Goal: Complete application form: Complete application form

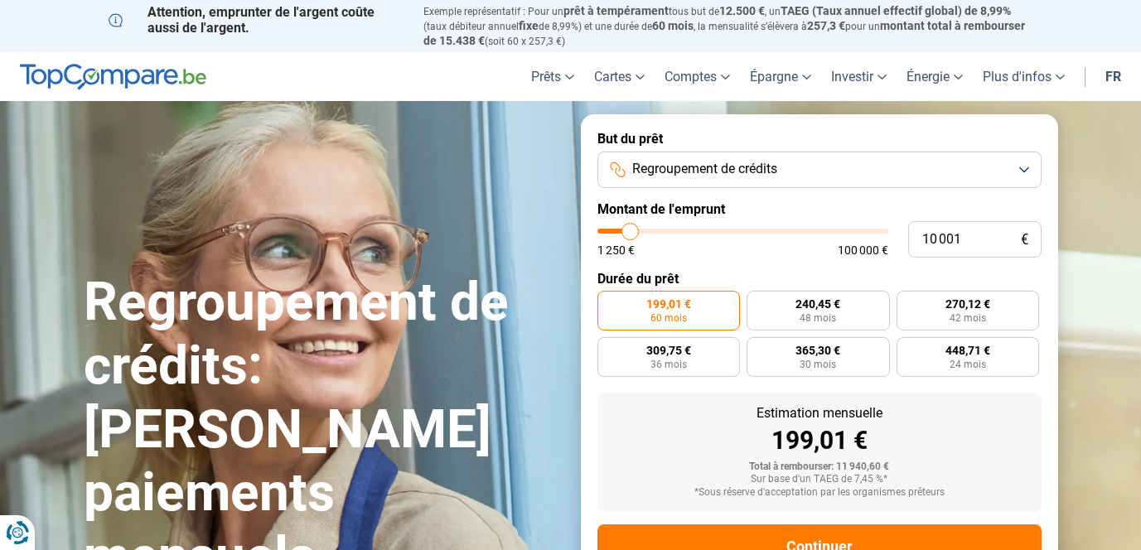
click at [888, 155] on button "Regroupement de crédits" at bounding box center [819, 170] width 444 height 36
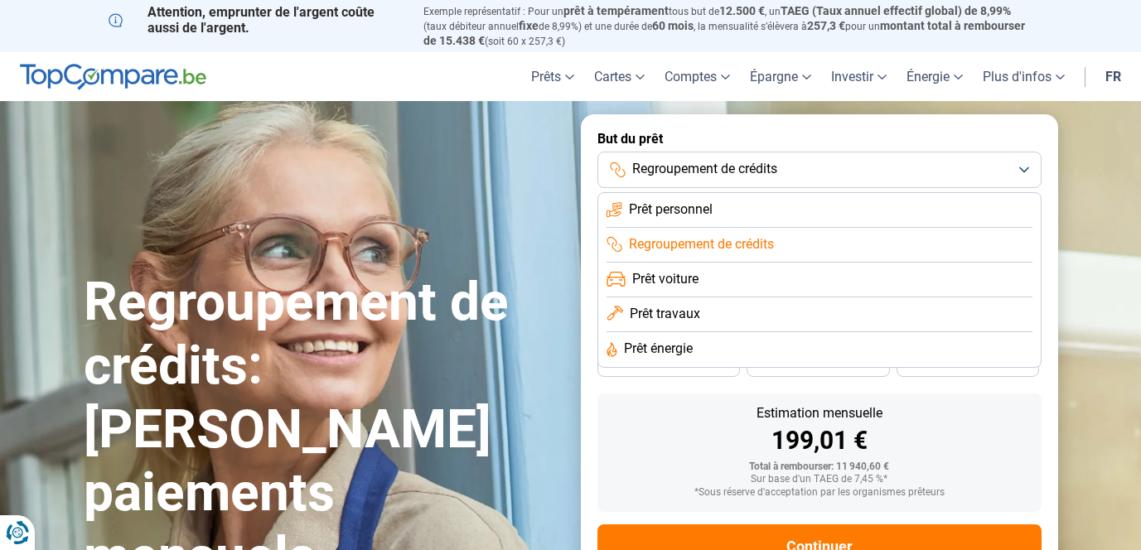
click at [757, 249] on span "Regroupement de crédits" at bounding box center [701, 244] width 145 height 18
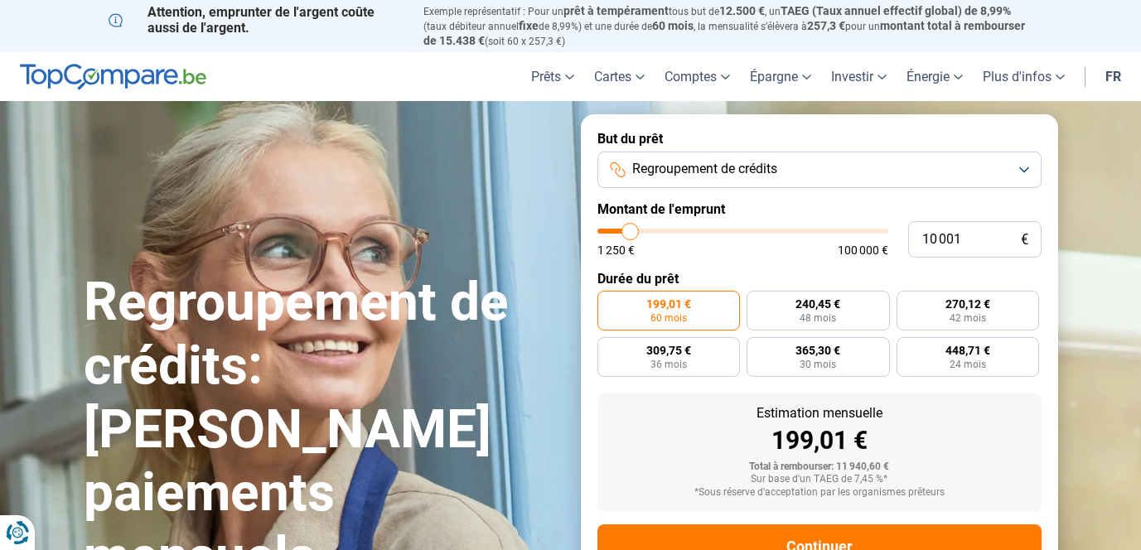
type input "75 250"
type input "75250"
click at [810, 229] on input "range" at bounding box center [742, 231] width 291 height 5
radio input "false"
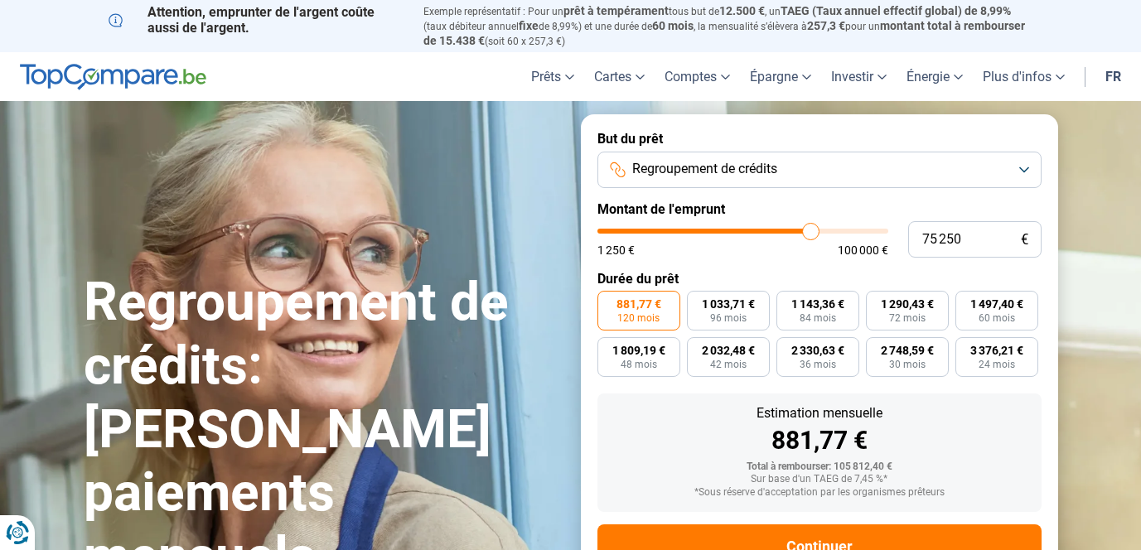
type input "67 750"
type input "67750"
click at [790, 229] on input "range" at bounding box center [742, 231] width 291 height 5
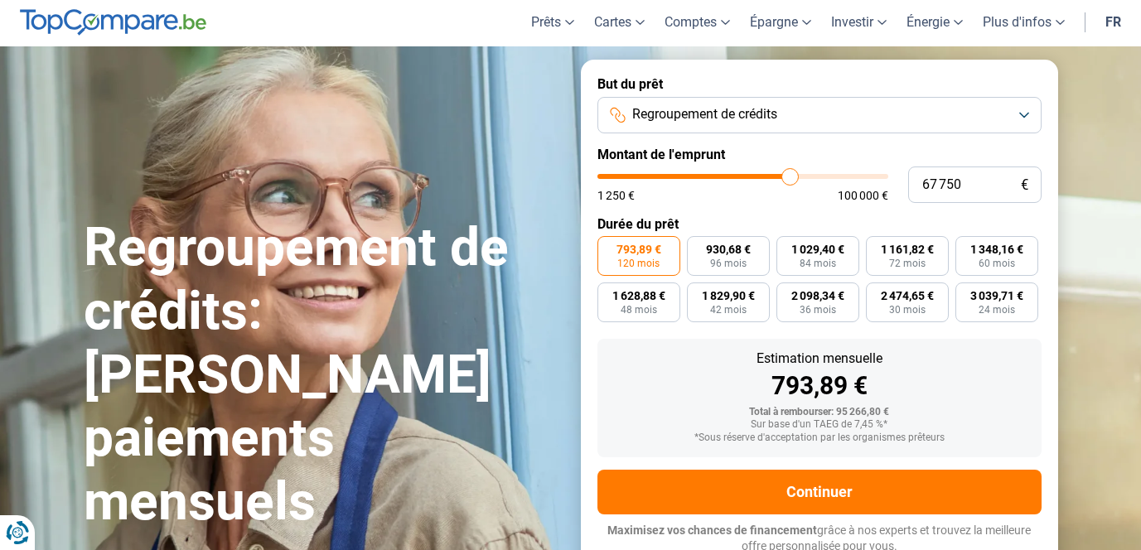
scroll to position [60, 0]
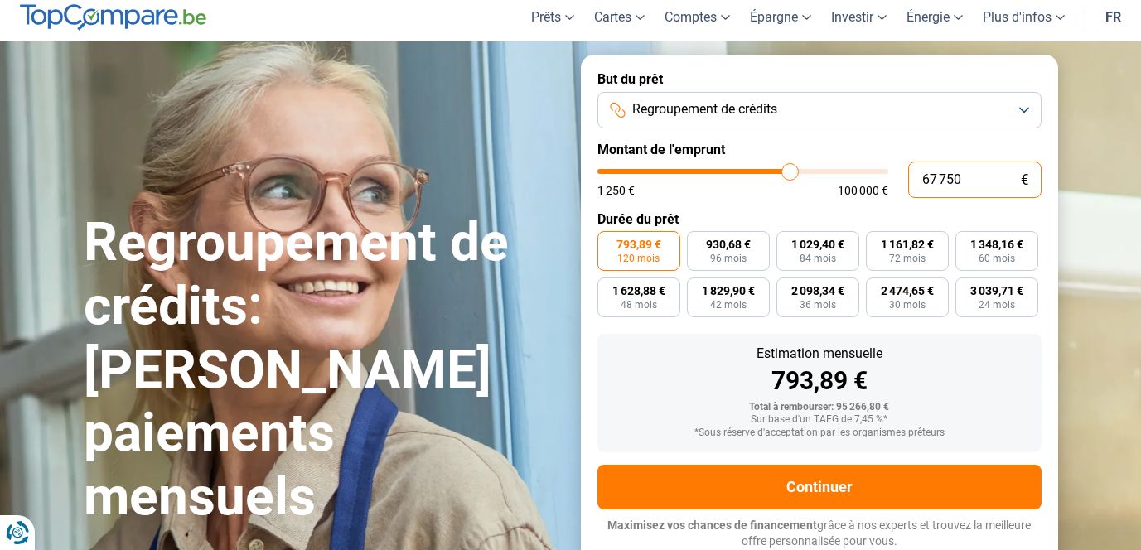
click at [936, 193] on input "67 750" at bounding box center [974, 180] width 133 height 36
click at [936, 191] on input "67 750" at bounding box center [974, 180] width 133 height 36
type input "5"
type input "1250"
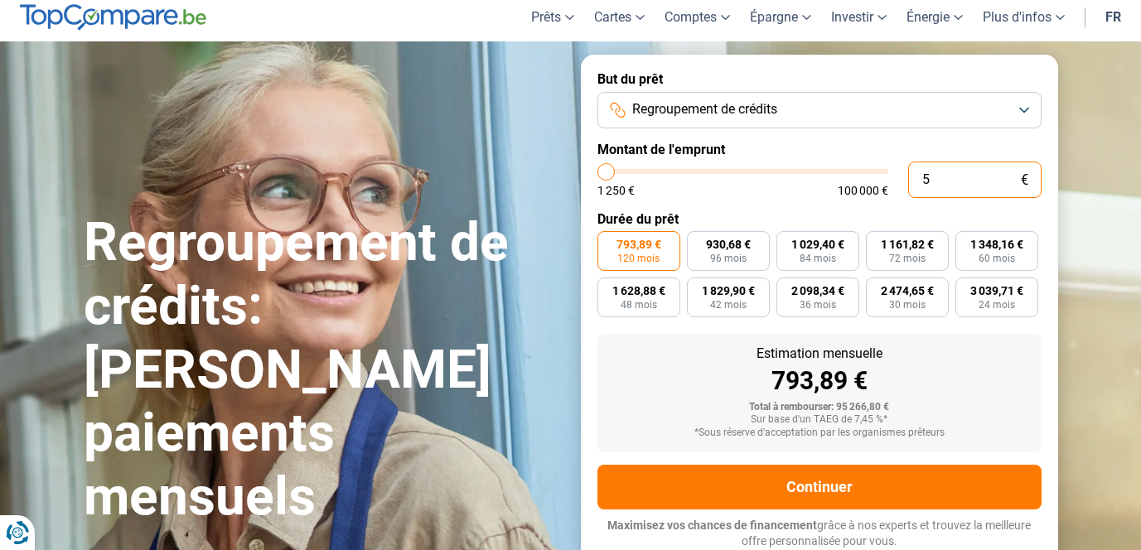
type input "55"
type input "1250"
type input "550"
type input "1250"
type input "5 500"
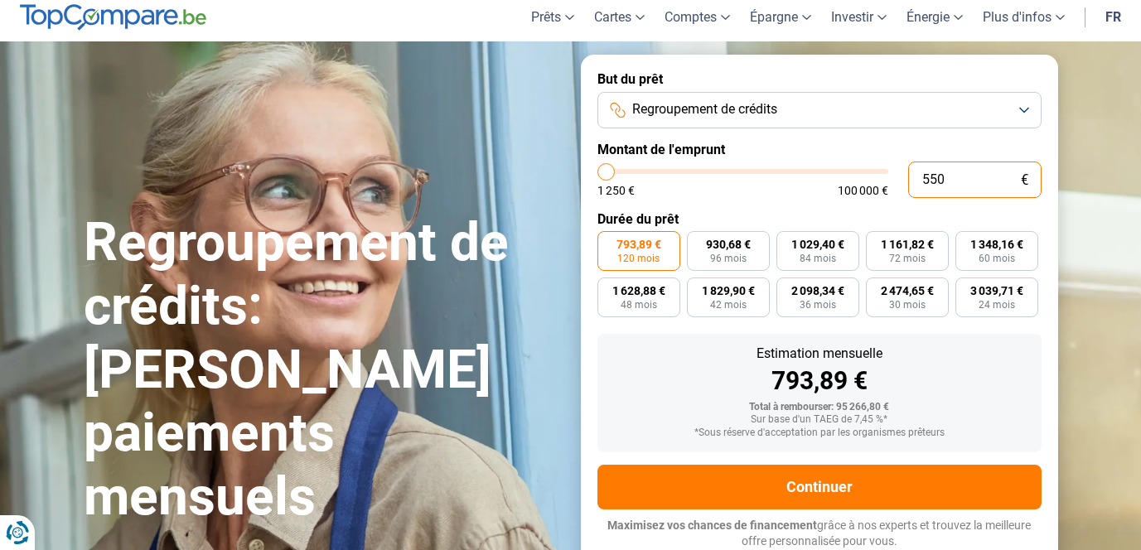
type input "5500"
type input "55 000"
type input "55000"
type input "55 000"
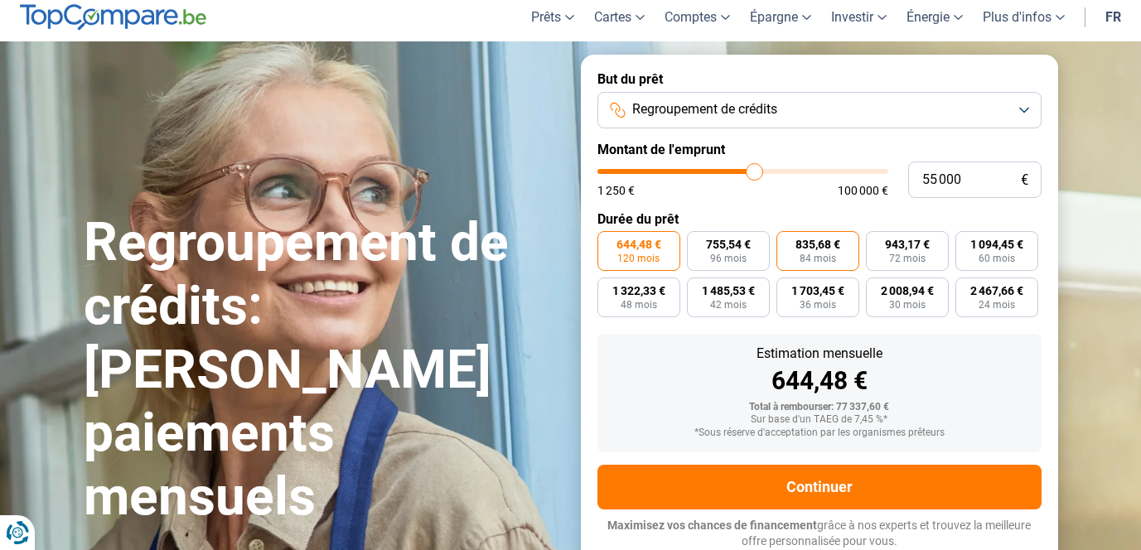
click at [846, 244] on label "835,68 € 84 mois" at bounding box center [817, 251] width 83 height 40
click at [787, 242] on input "835,68 € 84 mois" at bounding box center [781, 236] width 11 height 11
radio input "true"
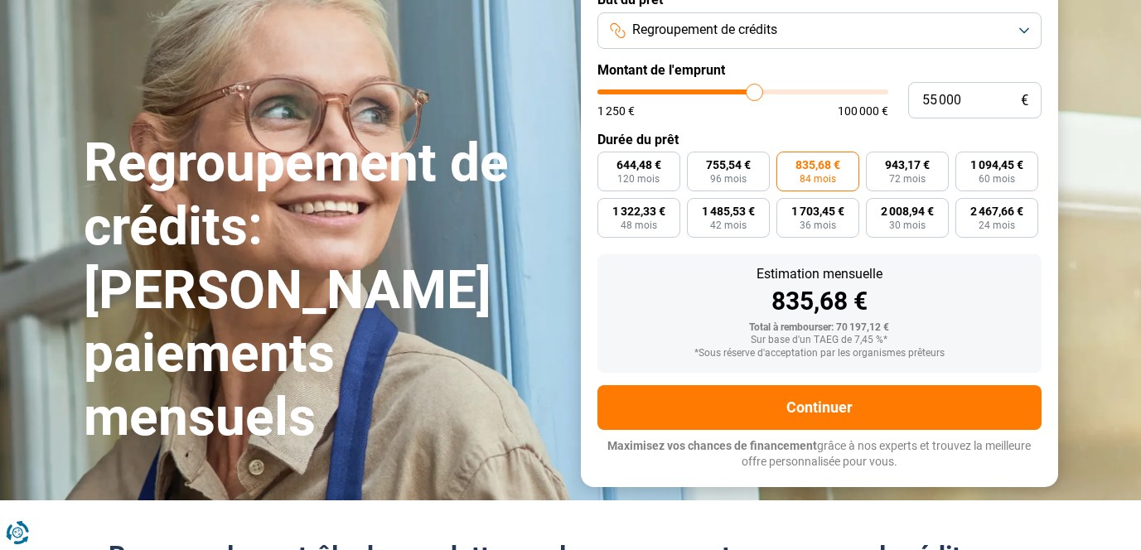
scroll to position [132, 0]
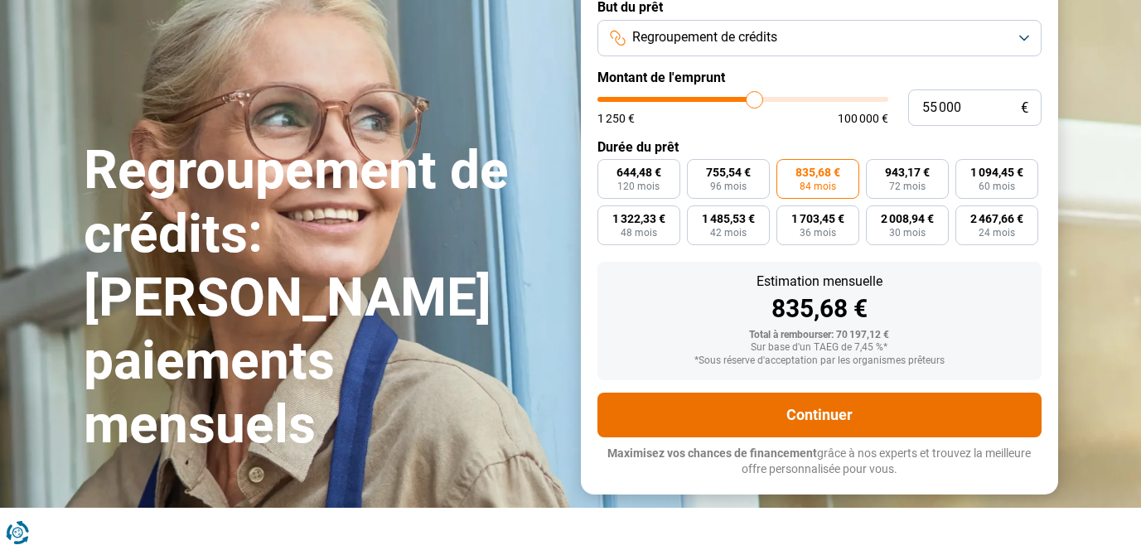
click at [833, 422] on button "Continuer" at bounding box center [819, 415] width 444 height 45
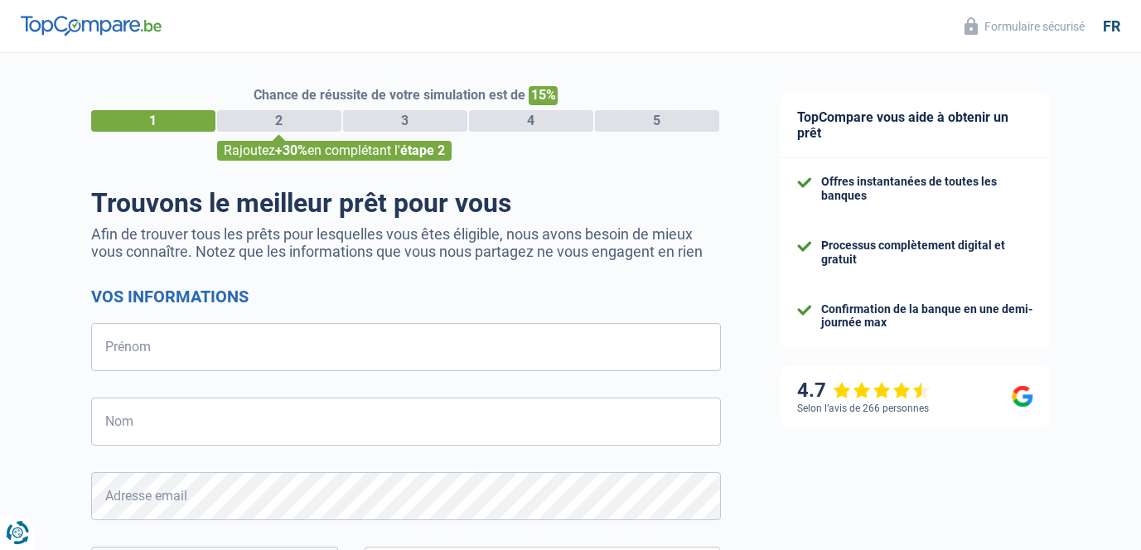
select select "32"
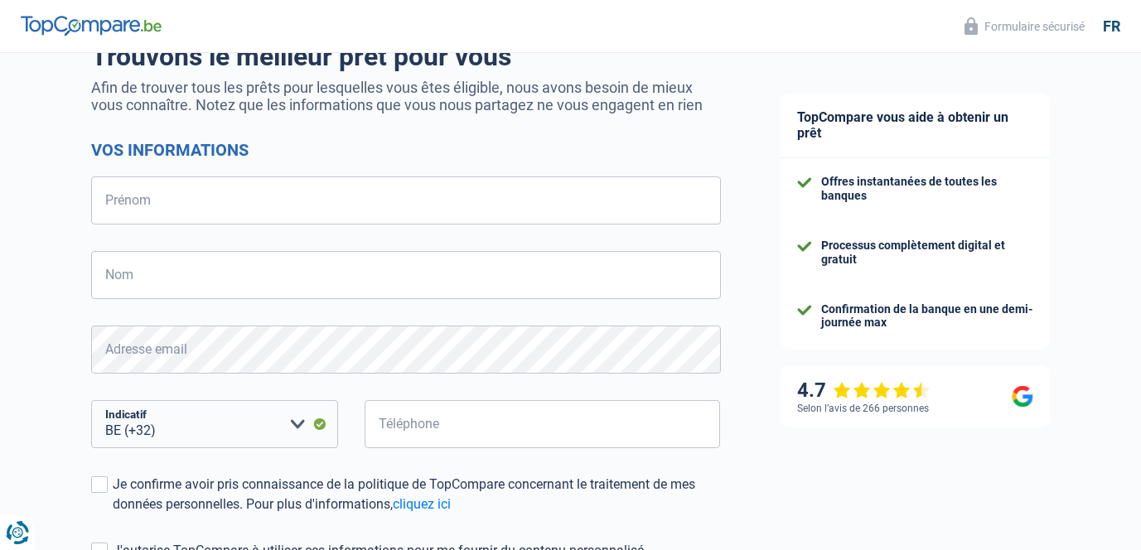
scroll to position [149, 0]
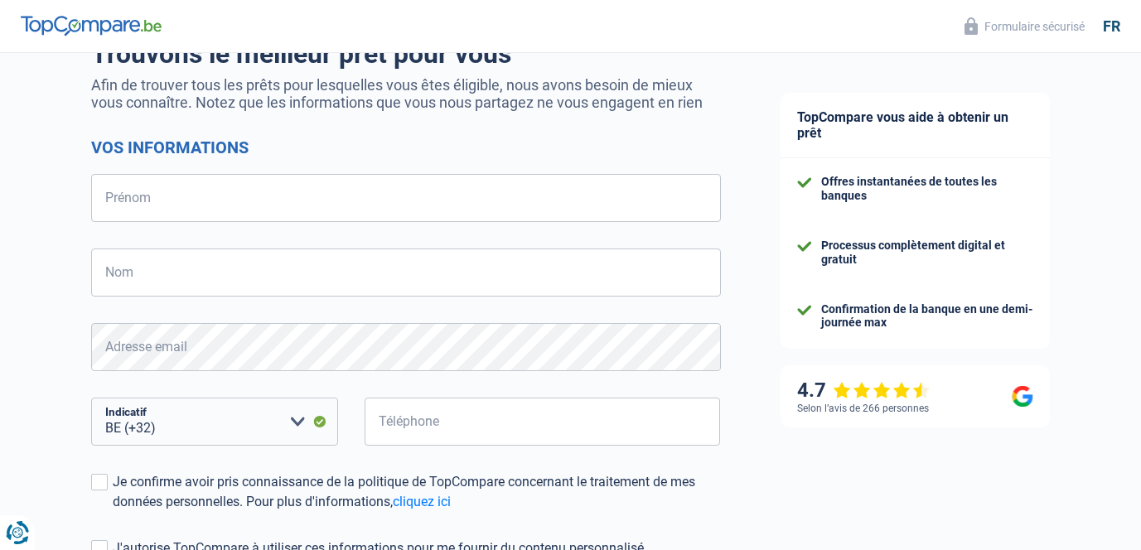
drag, startPoint x: 457, startPoint y: 372, endPoint x: 388, endPoint y: 312, distance: 91.6
click at [388, 312] on form "Vos informations Prénom Tous les champs sont obligatoires. Veuillez fournir une…" at bounding box center [406, 395] width 630 height 515
click at [276, 192] on input "Prénom" at bounding box center [406, 198] width 630 height 48
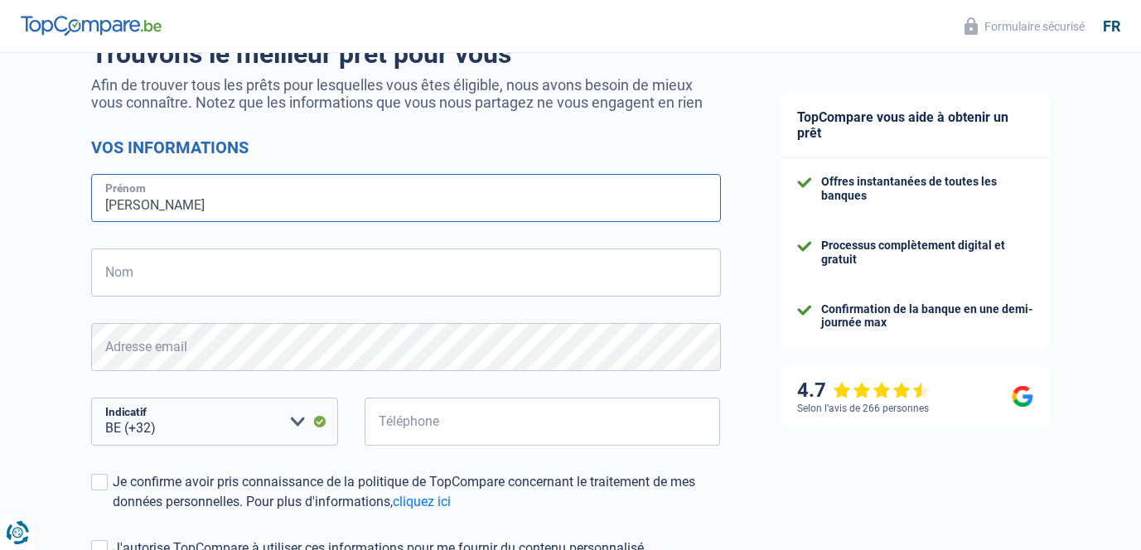
type input "gabrielle"
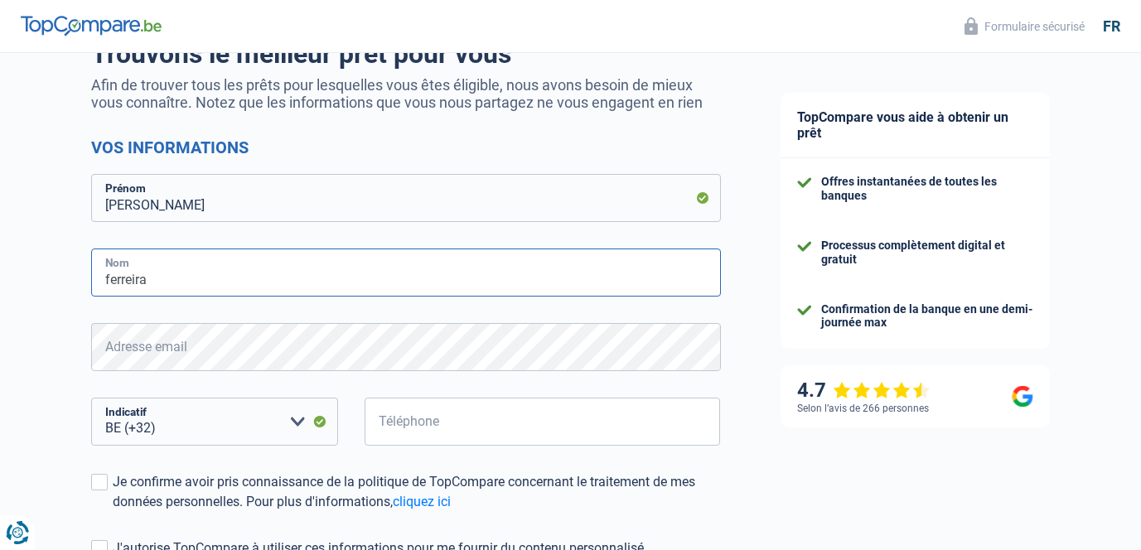
type input "ferreira"
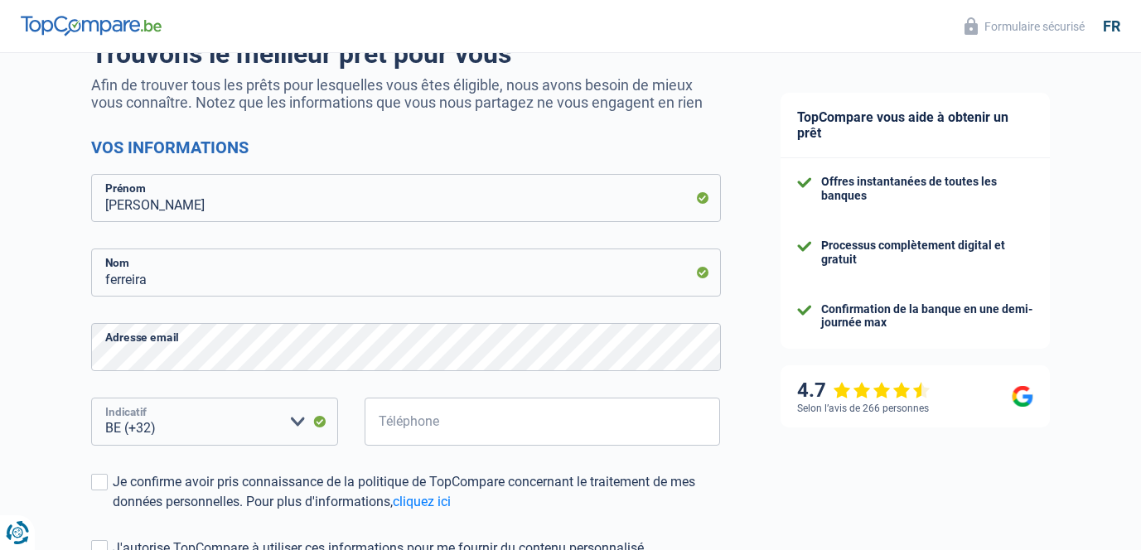
click at [283, 405] on select "BE (+32) LU (+352) Veuillez sélectionner une option" at bounding box center [214, 422] width 247 height 48
select select "352"
click at [91, 398] on select "BE (+32) LU (+352) Veuillez sélectionner une option" at bounding box center [214, 422] width 247 height 48
click at [399, 414] on input "Téléphone" at bounding box center [543, 422] width 356 height 48
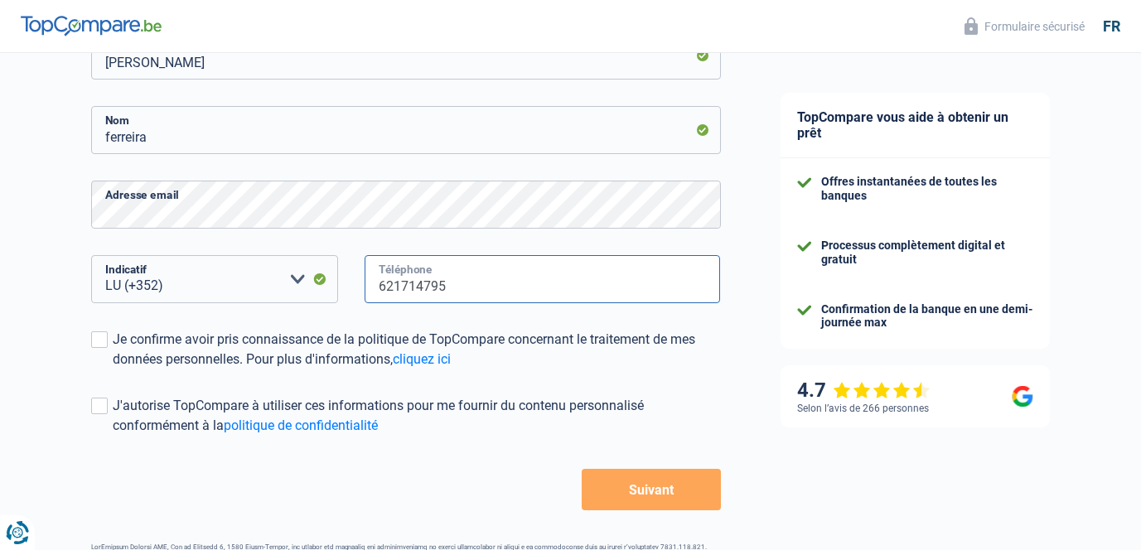
scroll to position [295, 0]
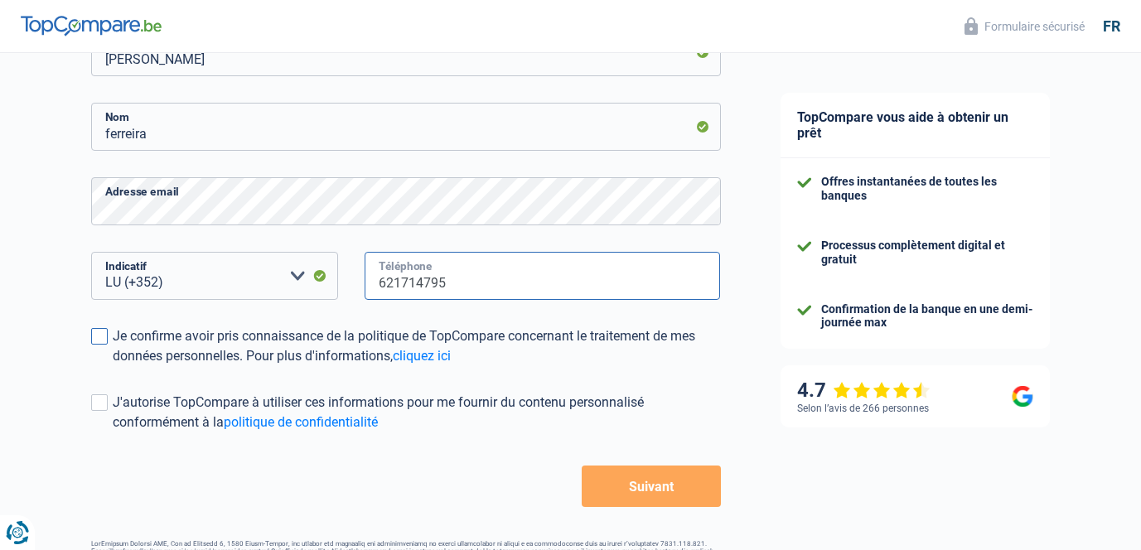
type input "621714795"
click at [101, 343] on span at bounding box center [99, 336] width 17 height 17
click at [113, 366] on input "Je confirme avoir pris connaissance de la politique de TopCompare concernant le…" at bounding box center [113, 366] width 0 height 0
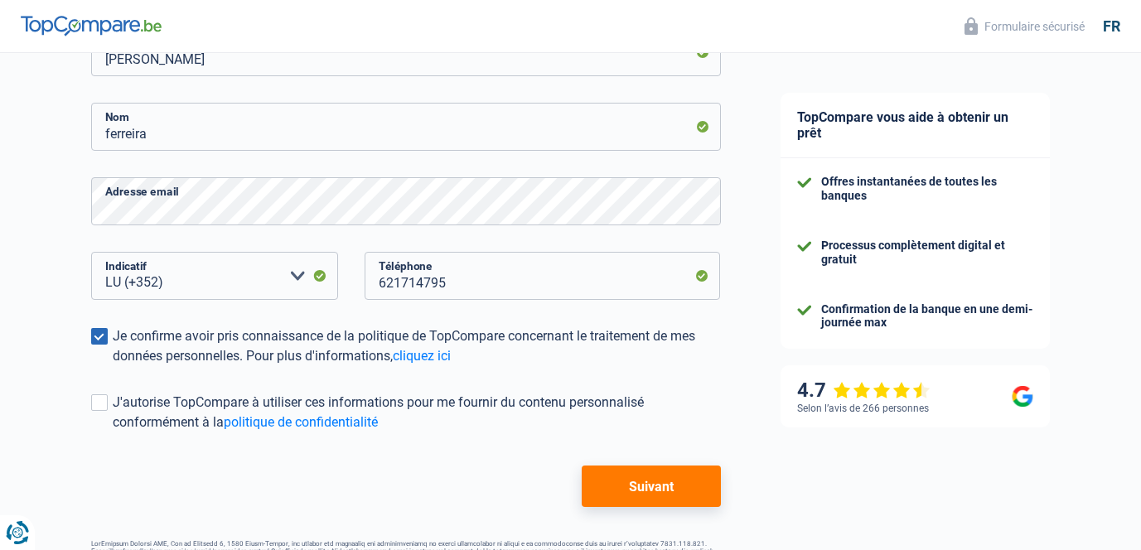
click at [631, 473] on button "Suivant" at bounding box center [651, 486] width 138 height 41
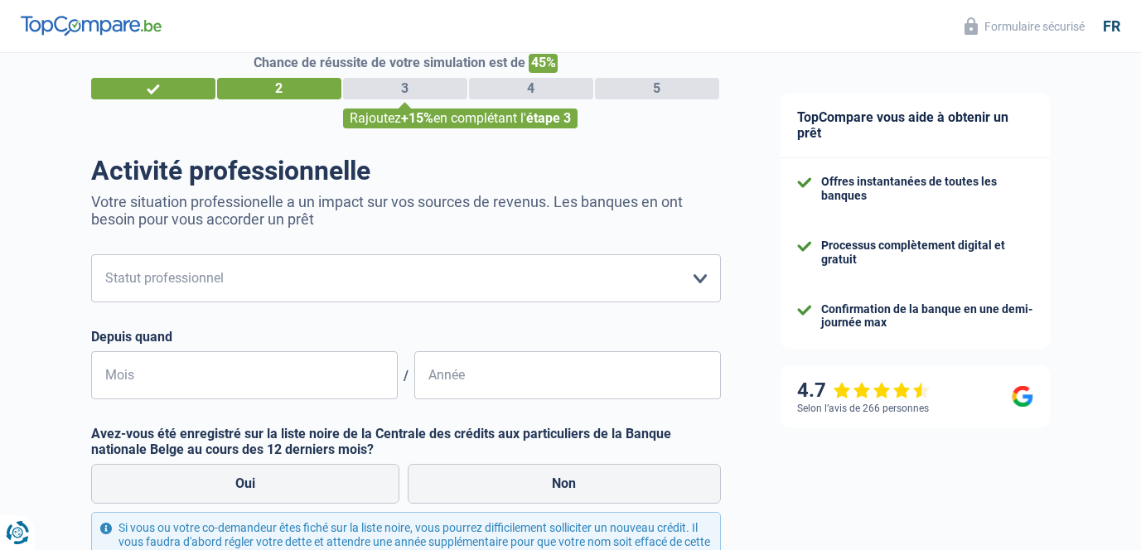
scroll to position [28, 0]
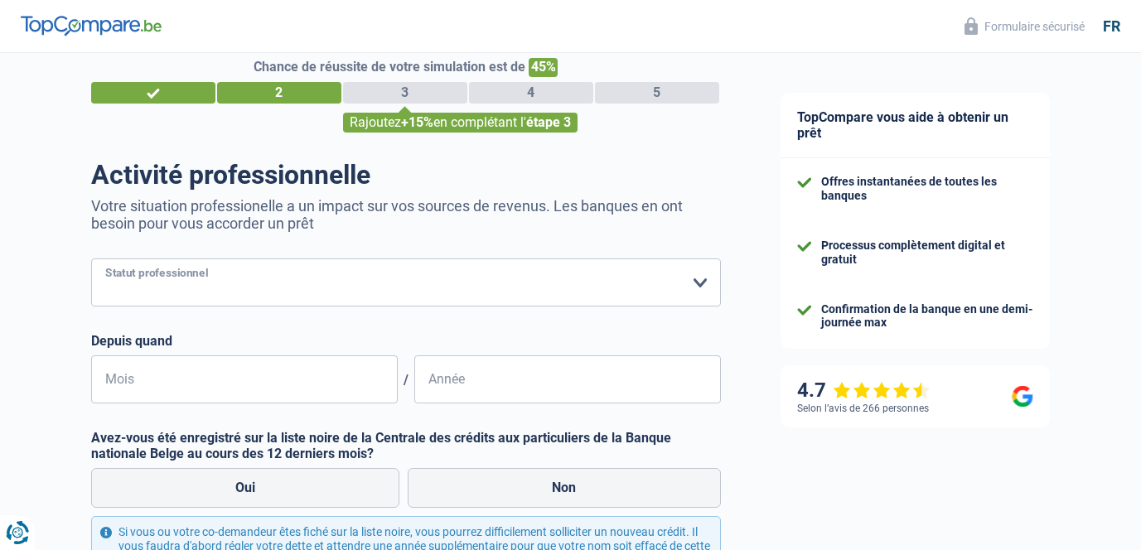
click at [452, 270] on select "Ouvrier Employé privé Employé public Invalide Indépendant Pensionné Chômeur Mut…" at bounding box center [406, 283] width 630 height 48
select select "privateEmployee"
click at [91, 259] on select "Ouvrier Employé privé Employé public Invalide Indépendant Pensionné Chômeur Mut…" at bounding box center [406, 283] width 630 height 48
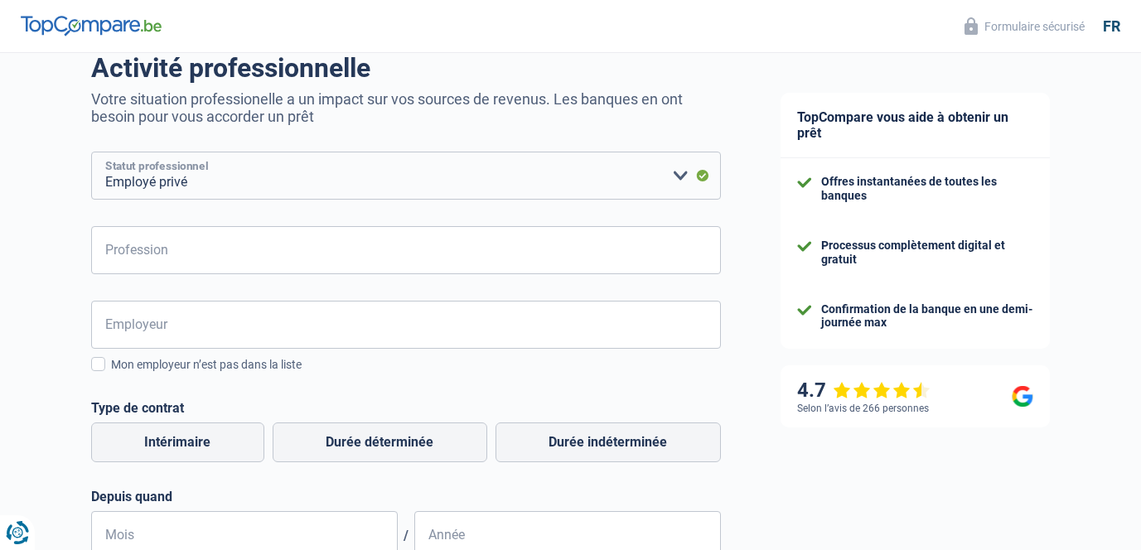
scroll to position [137, 0]
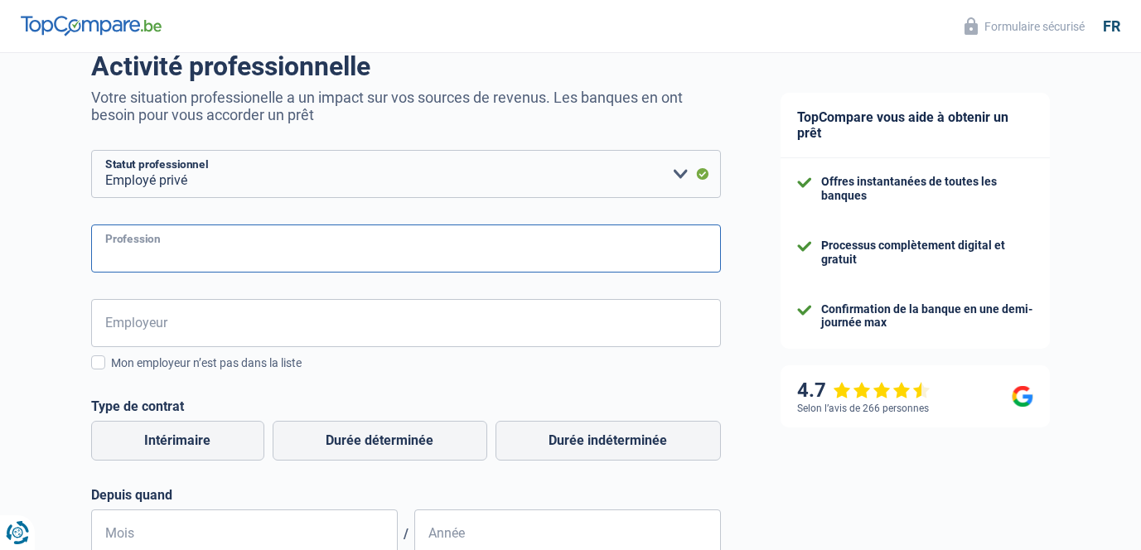
click at [370, 255] on input "Profession" at bounding box center [406, 249] width 630 height 48
type input "infrimiere"
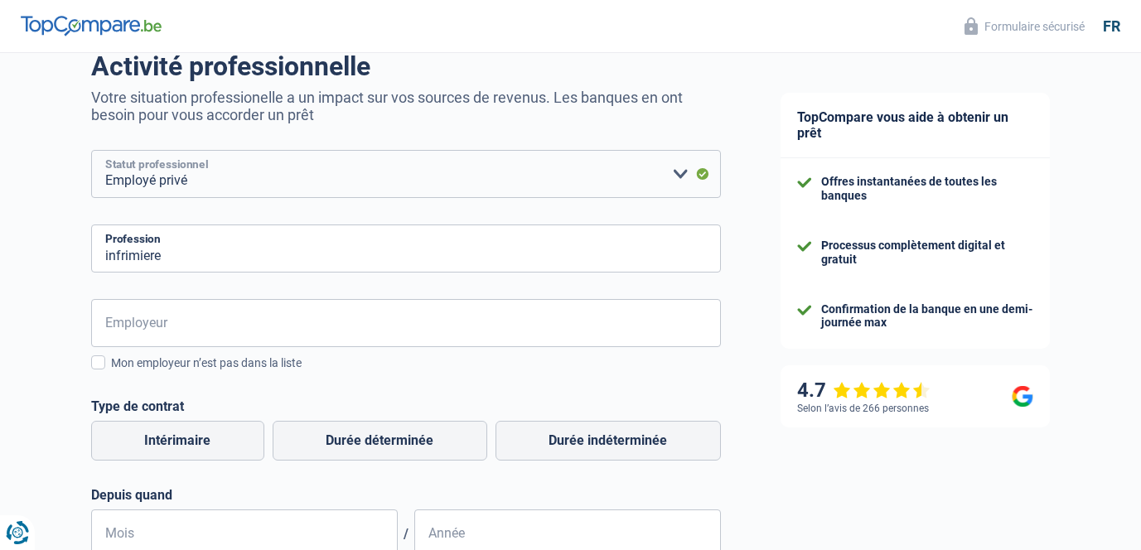
click at [583, 172] on select "Ouvrier Employé privé Employé public Invalide Indépendant Pensionné Chômeur Mut…" at bounding box center [406, 174] width 630 height 48
select select "publicEmployee"
click at [91, 150] on select "Ouvrier Employé privé Employé public Invalide Indépendant Pensionné Chômeur Mut…" at bounding box center [406, 174] width 630 height 48
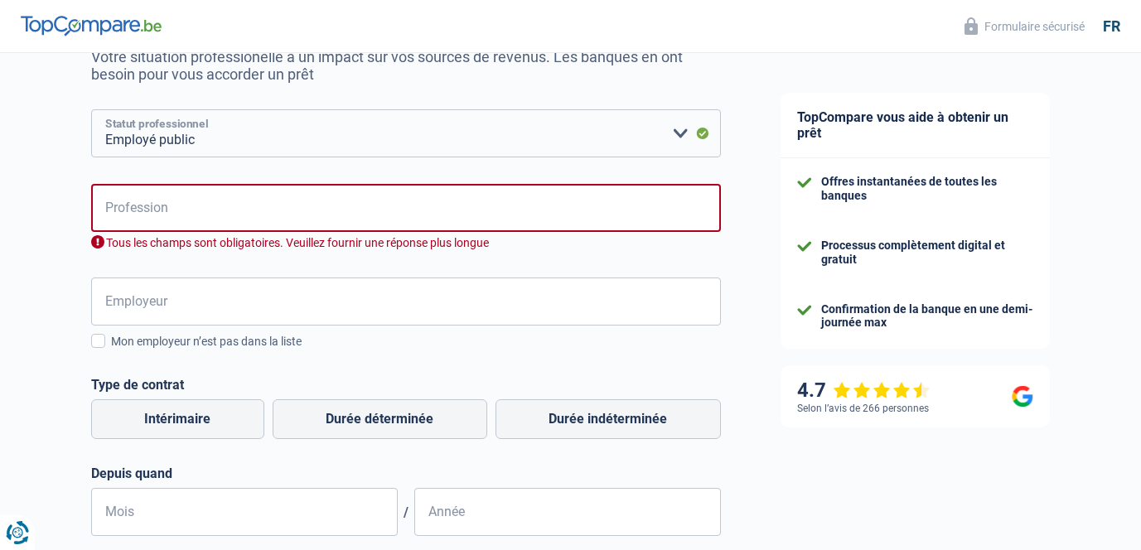
scroll to position [178, 0]
click at [491, 203] on input "Profession" at bounding box center [406, 207] width 630 height 48
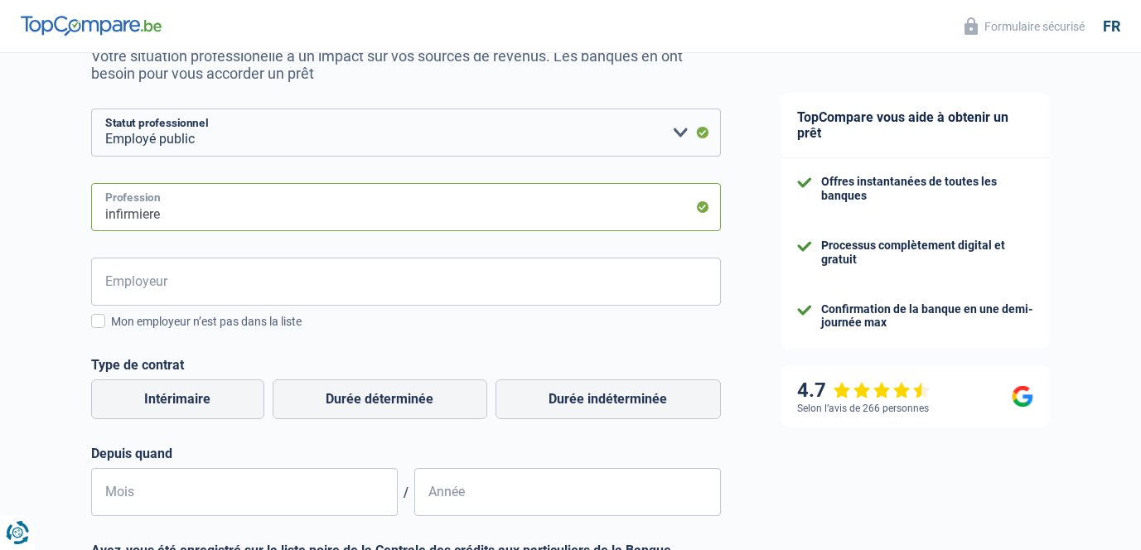
type input "infirmiere"
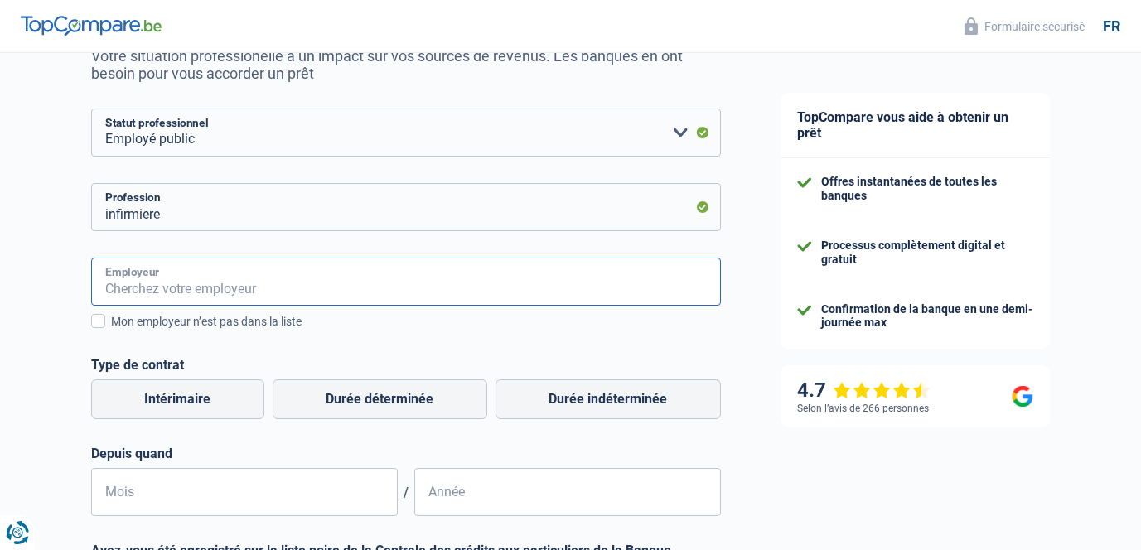
click at [474, 287] on input "Employeur" at bounding box center [406, 282] width 630 height 48
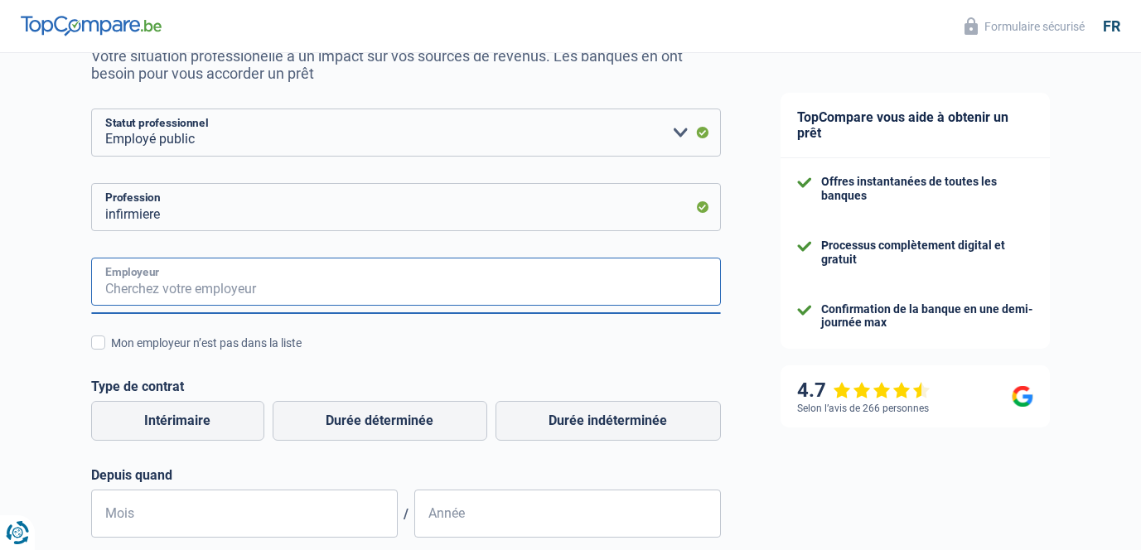
type input "g"
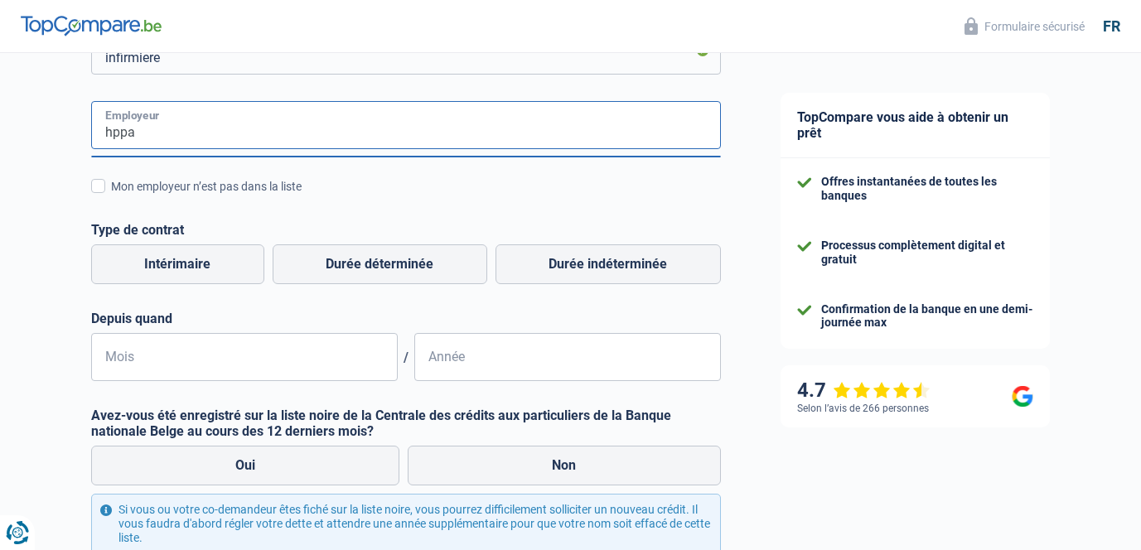
scroll to position [333, 0]
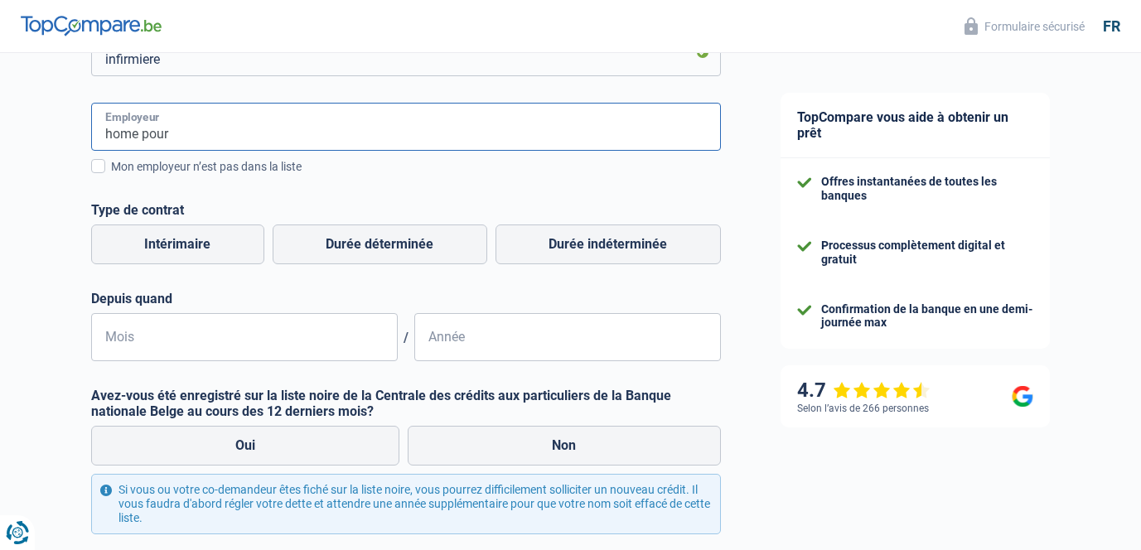
click at [230, 125] on input "home pour" at bounding box center [406, 127] width 630 height 48
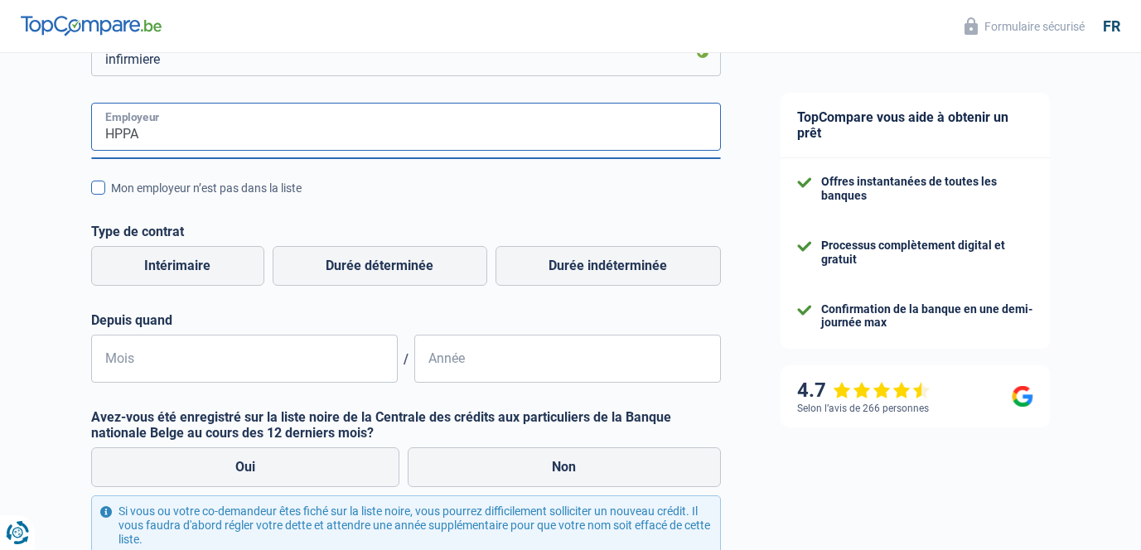
type input "HPPA"
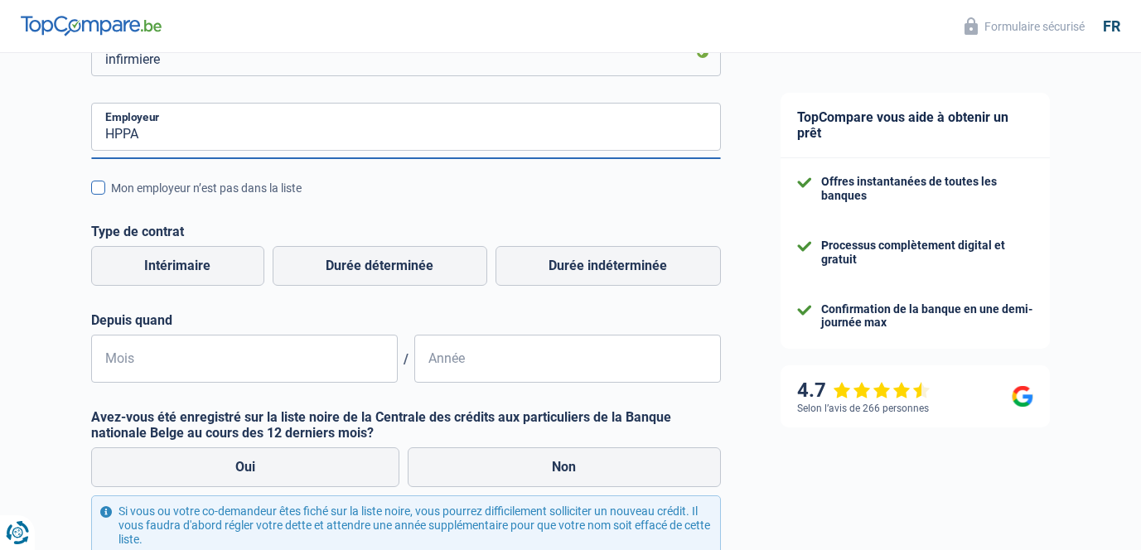
click at [201, 185] on div "Mon employeur n’est pas dans la liste" at bounding box center [416, 188] width 610 height 17
click at [111, 197] on input "Mon employeur n’est pas dans la liste" at bounding box center [111, 197] width 0 height 0
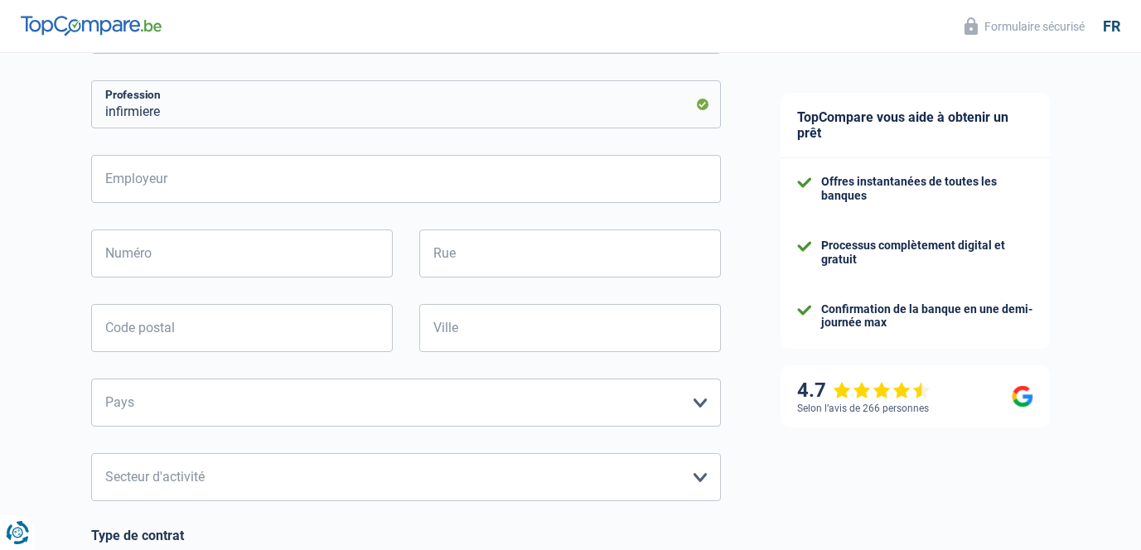
scroll to position [282, 0]
click at [201, 186] on input "Employeur" at bounding box center [406, 178] width 630 height 48
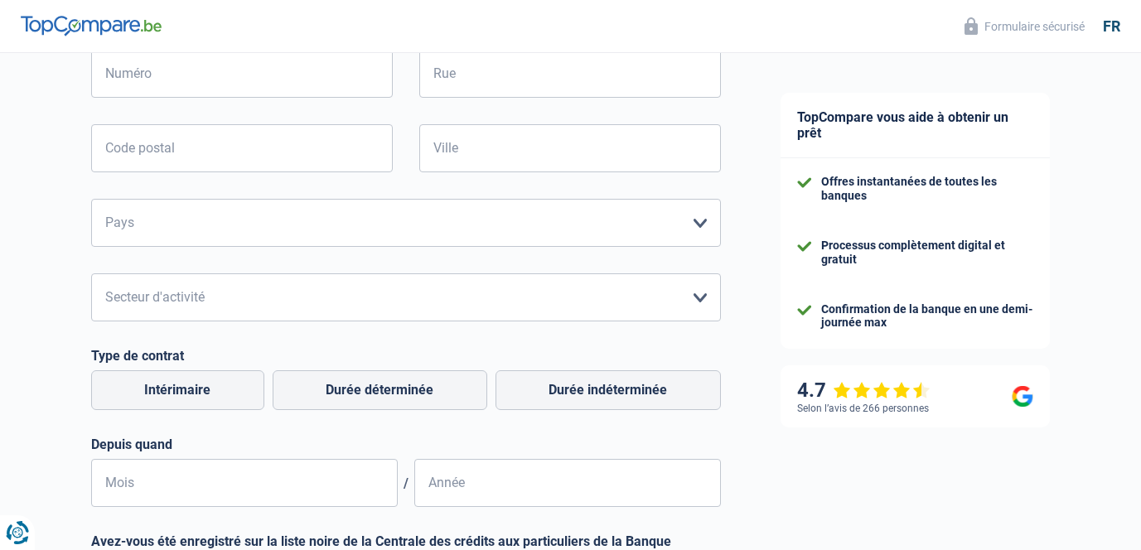
scroll to position [456, 0]
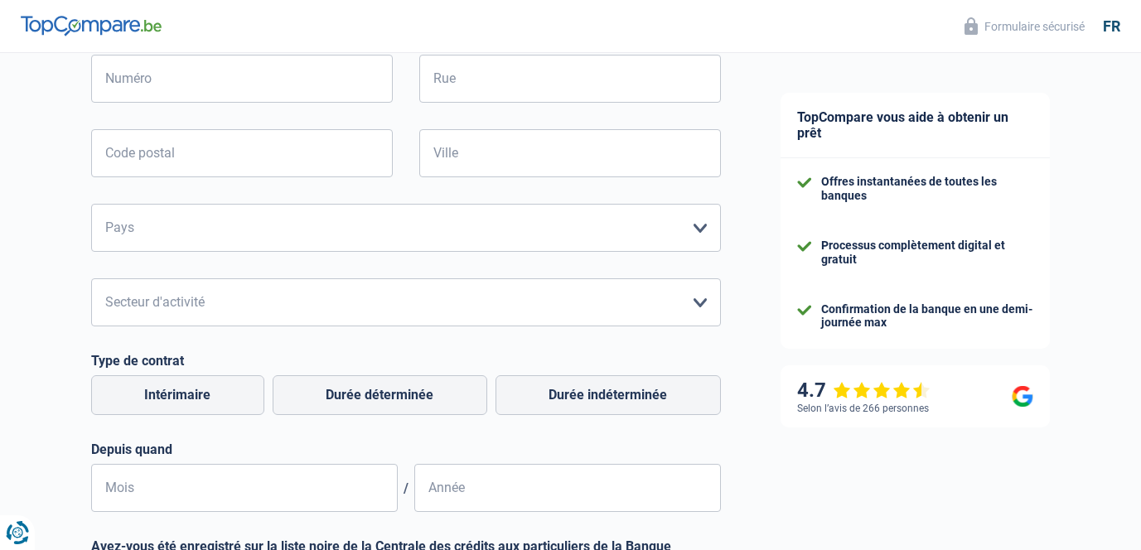
type input "HPPA"
click at [239, 224] on select "Belgique France Allemagne Italie Luxembourg Pays-Bas Espagne Suisse Veuillez sé…" at bounding box center [406, 228] width 630 height 48
select select "LU"
click at [91, 204] on select "Belgique France Allemagne Italie Luxembourg Pays-Bas Espagne Suisse Veuillez sé…" at bounding box center [406, 228] width 630 height 48
click at [237, 308] on select "Agriculture/Pêche Industrie Horeca Courier/Fitness/Taxi Construction Banques/As…" at bounding box center [406, 302] width 630 height 48
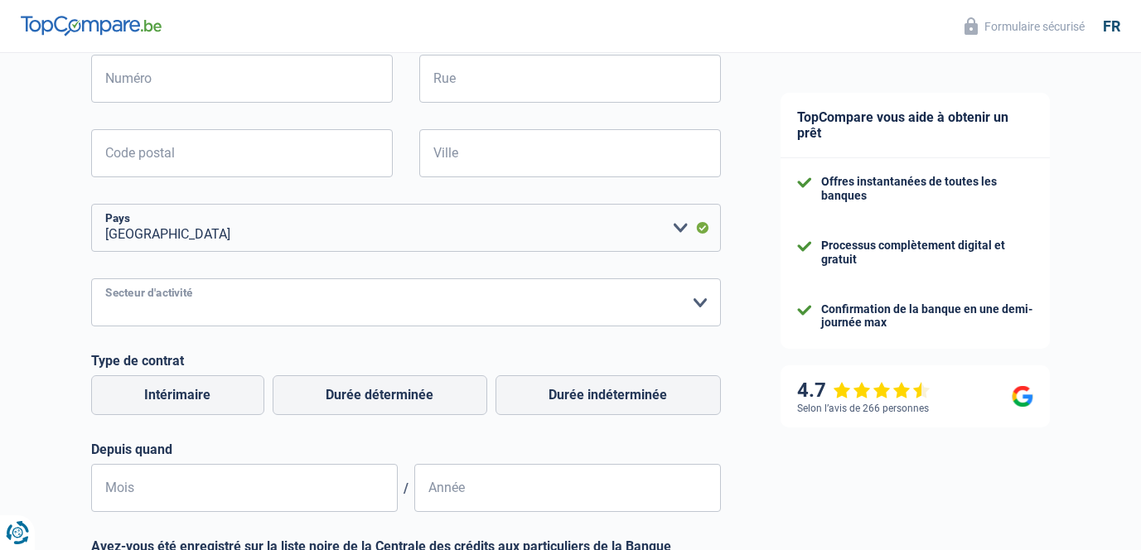
select select "otherInstitutions"
click at [91, 278] on select "Agriculture/Pêche Industrie Horeca Courier/Fitness/Taxi Construction Banques/As…" at bounding box center [406, 302] width 630 height 48
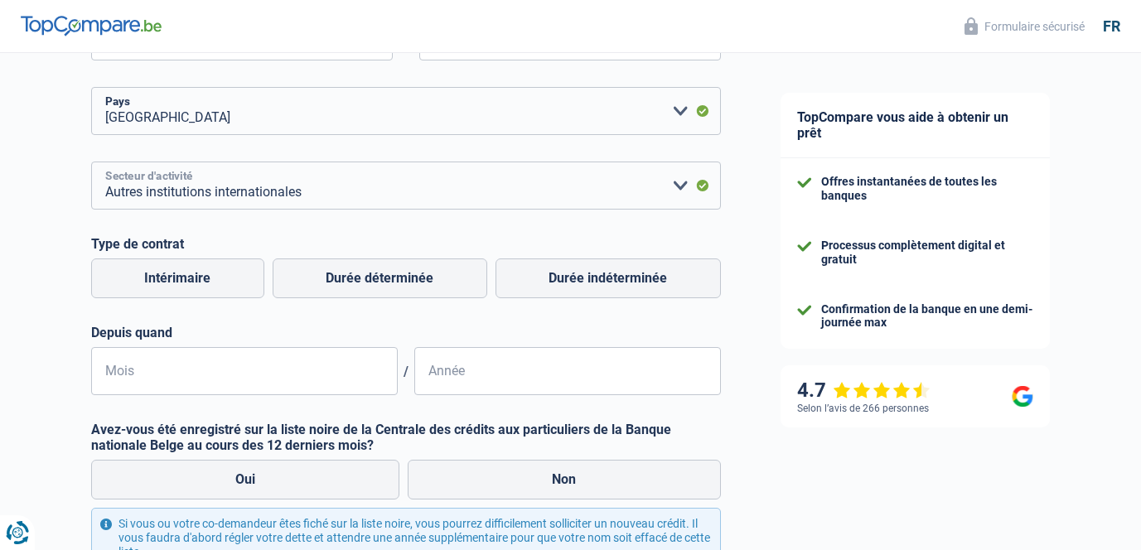
scroll to position [578, 0]
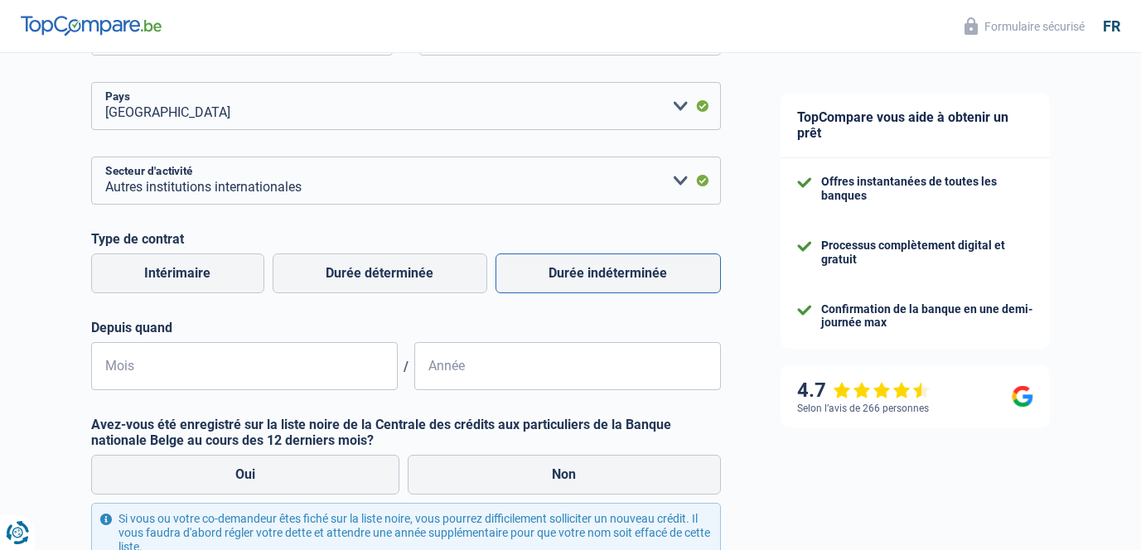
click at [597, 279] on label "Durée indéterminée" at bounding box center [608, 274] width 225 height 40
click at [597, 279] on input "Durée indéterminée" at bounding box center [608, 274] width 225 height 40
radio input "true"
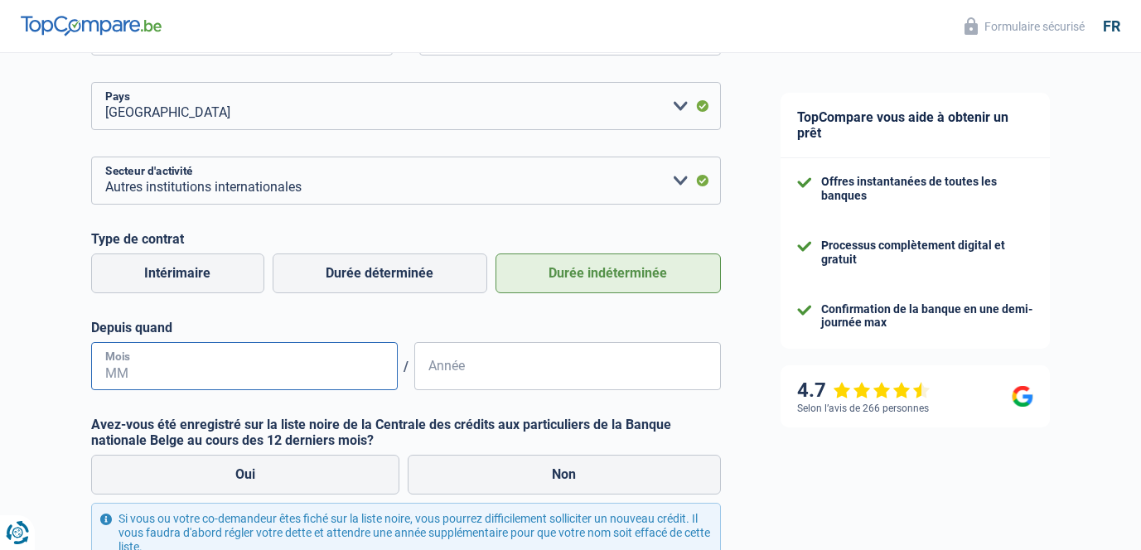
click at [275, 365] on input "Mois" at bounding box center [244, 366] width 307 height 48
type input "07"
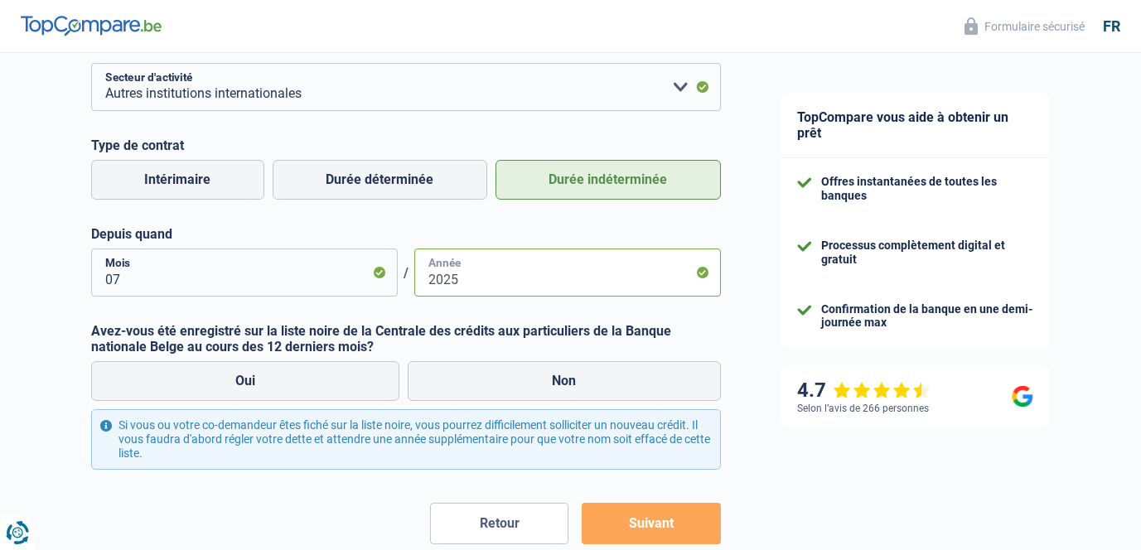
scroll to position [729, 0]
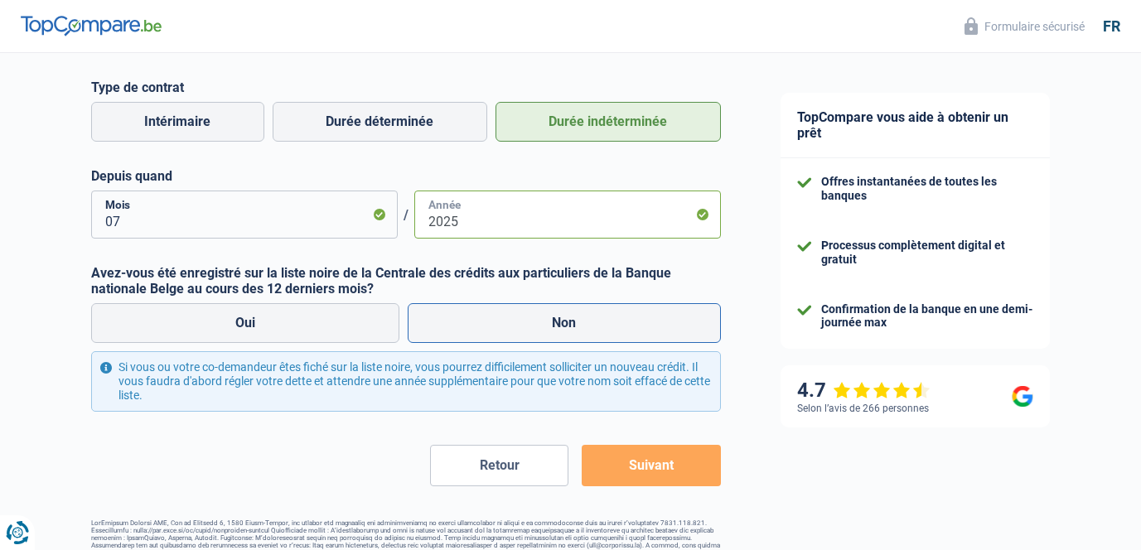
type input "2025"
click at [452, 315] on label "Non" at bounding box center [564, 323] width 313 height 40
click at [452, 315] on input "Non" at bounding box center [564, 323] width 313 height 40
radio input "true"
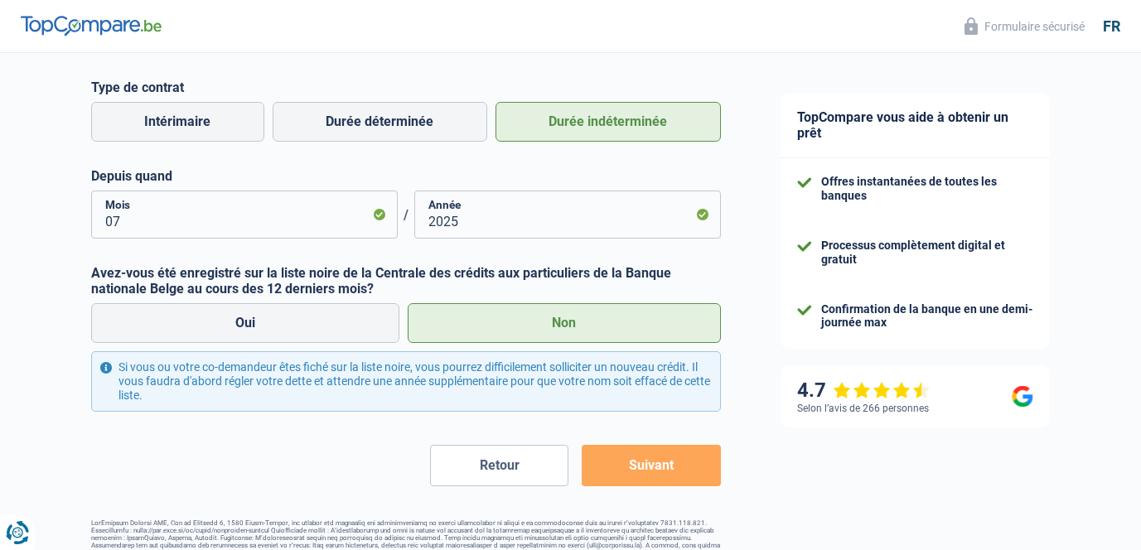
click at [631, 475] on button "Suivant" at bounding box center [651, 465] width 138 height 41
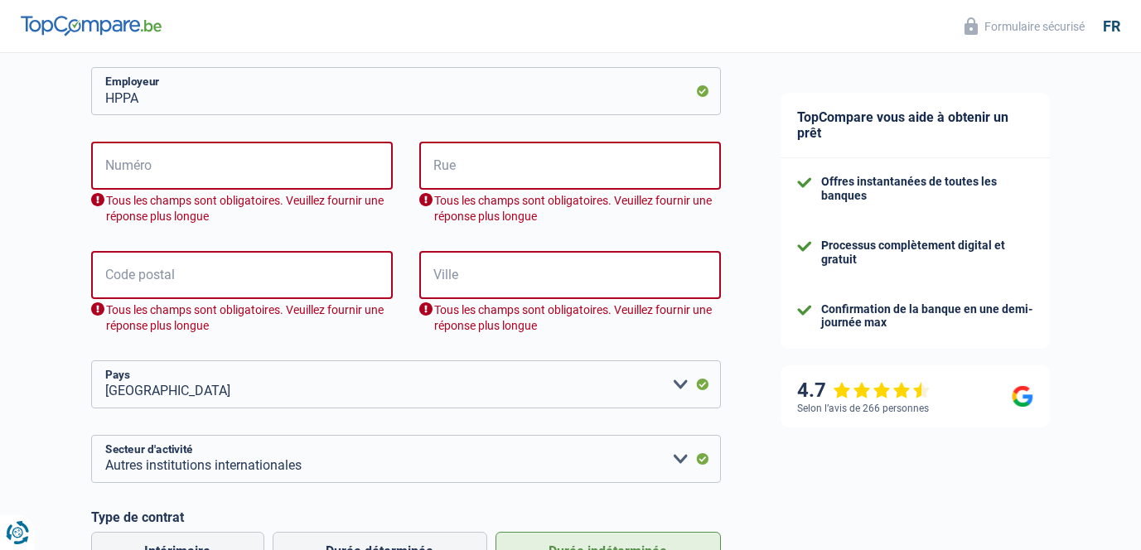
scroll to position [341, 0]
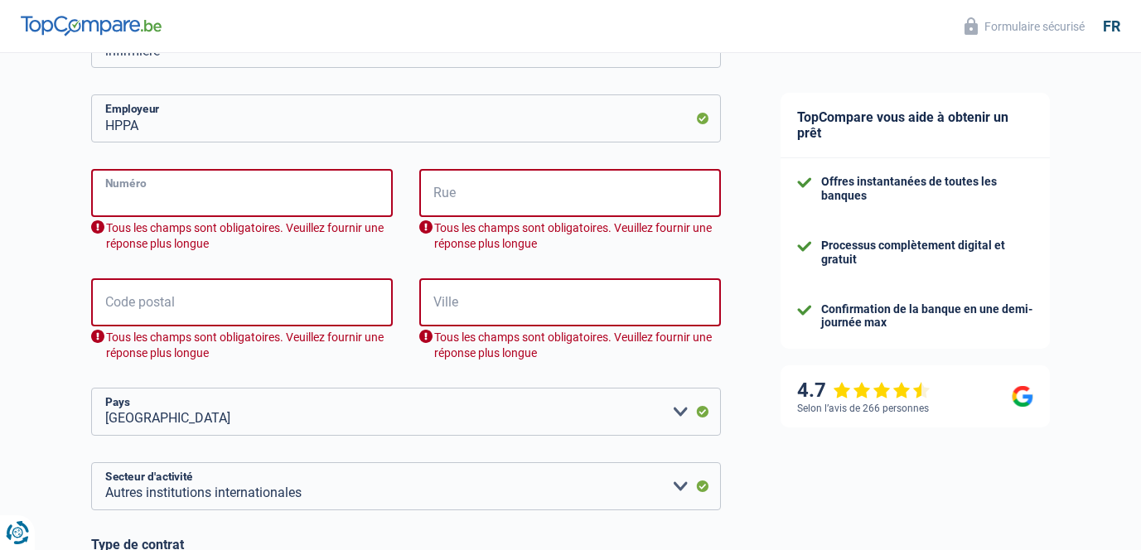
click at [258, 205] on input "Numéro" at bounding box center [242, 193] width 302 height 48
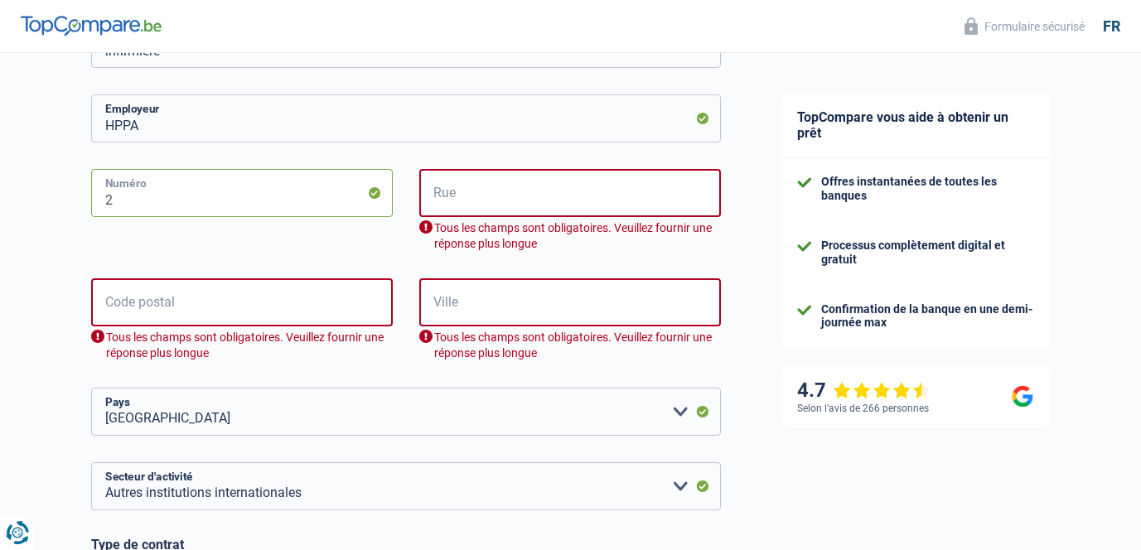
type input "2"
click at [465, 196] on input "Rue" at bounding box center [570, 193] width 302 height 48
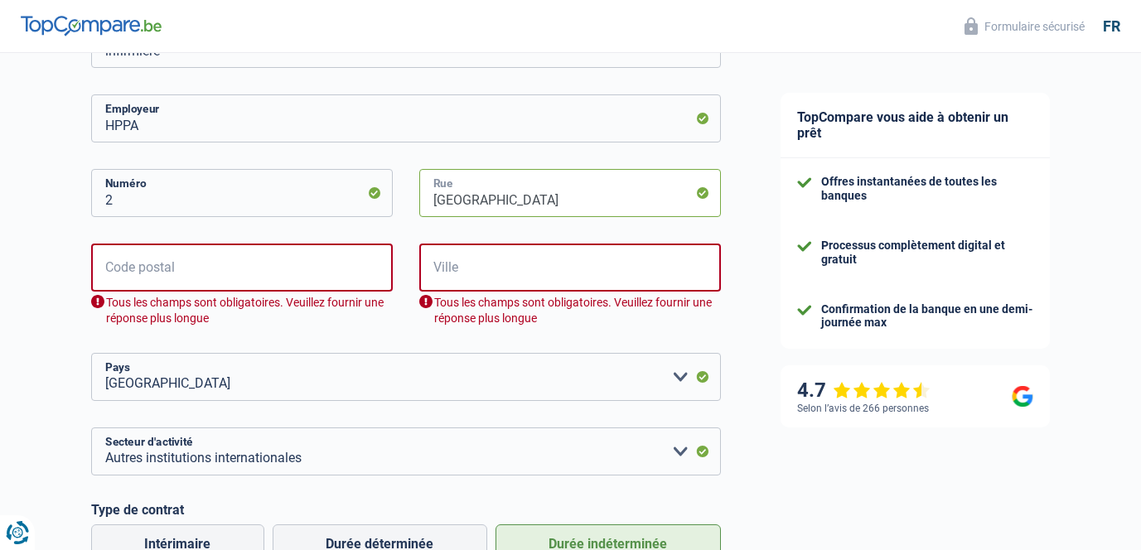
type input "rue de l'hopital"
click at [481, 268] on input "Ville" at bounding box center [570, 268] width 302 height 48
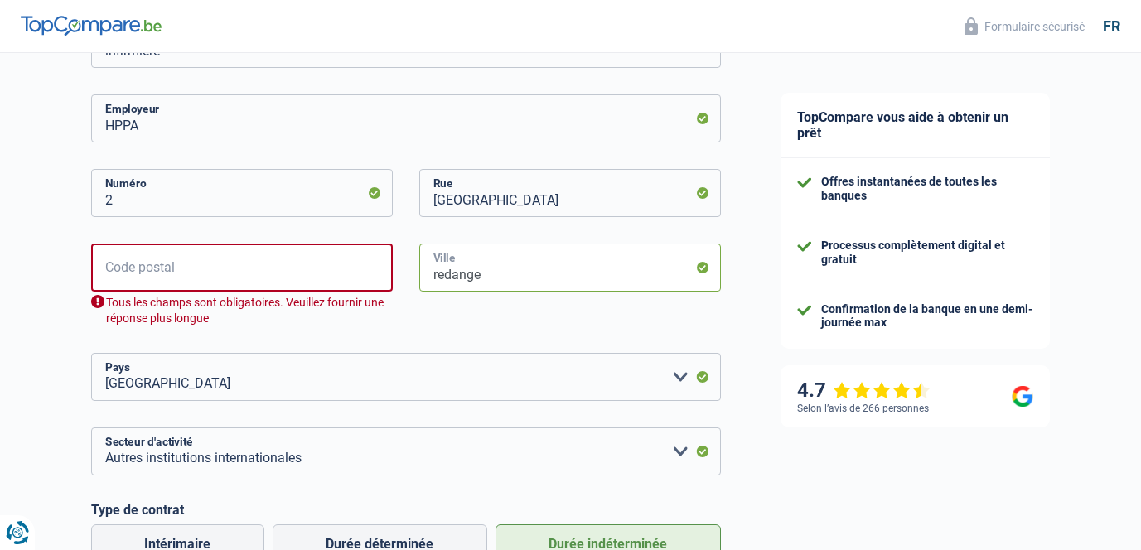
type input "redange"
click at [329, 269] on input "Code postal" at bounding box center [242, 268] width 302 height 48
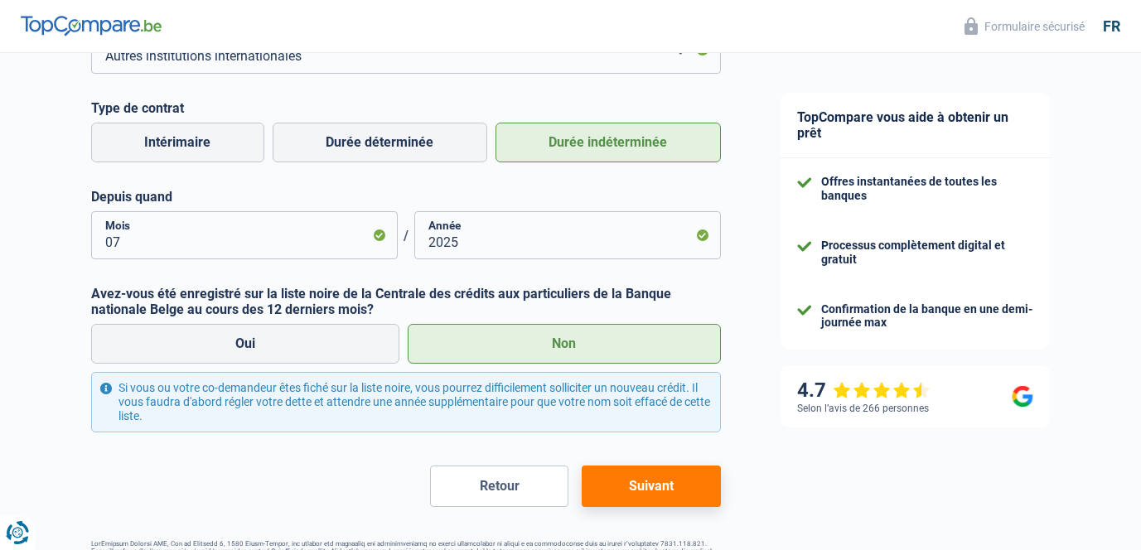
scroll to position [758, 0]
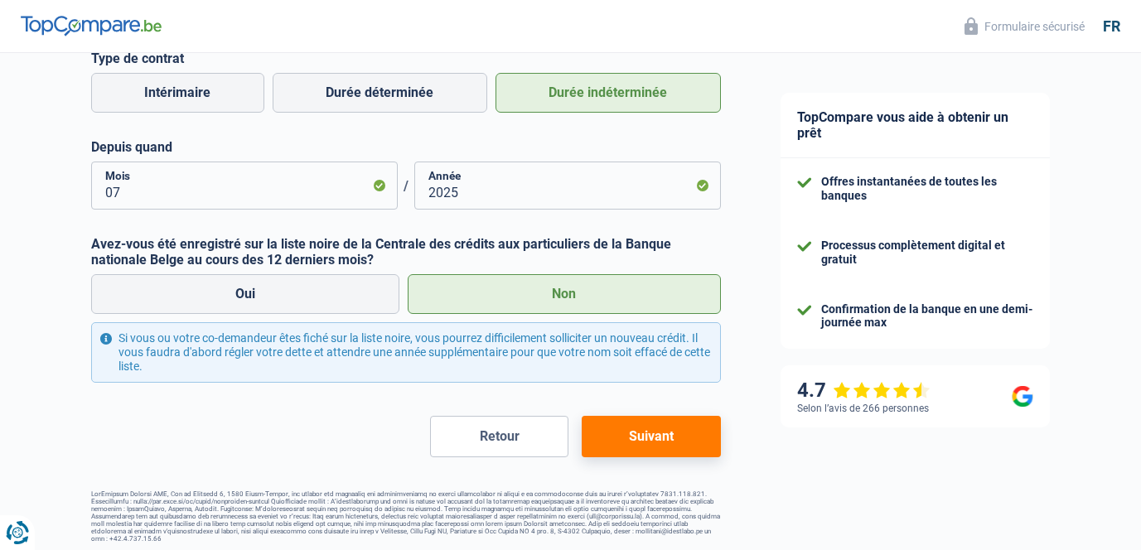
type input "8530"
click at [619, 443] on button "Suivant" at bounding box center [651, 436] width 138 height 41
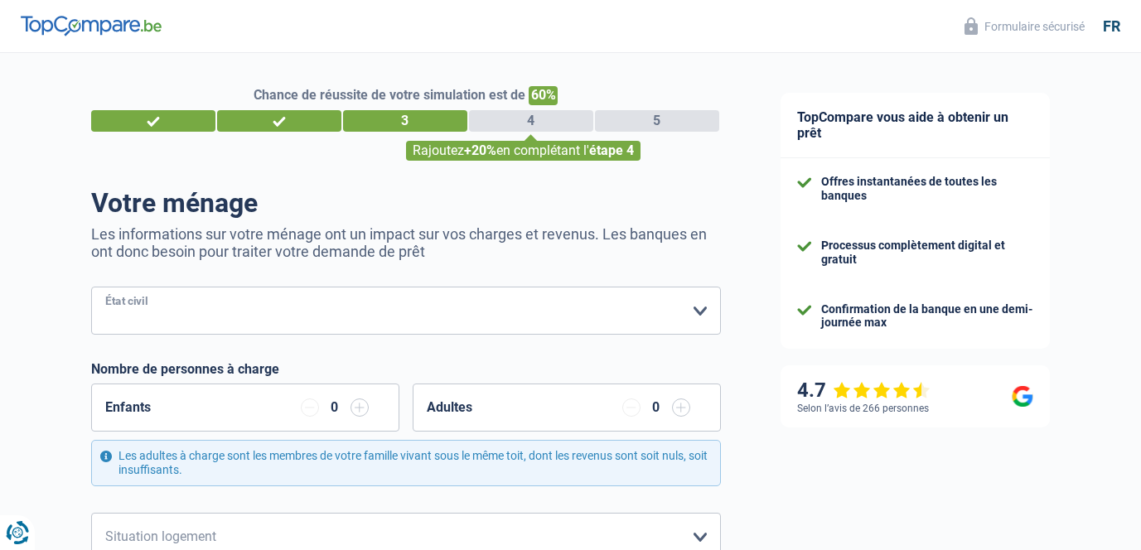
click at [602, 309] on select "Célibataire Marié(e) Cohabitant(e) légal(e) Divorcé(e) Veuf(ve) Séparé (de fait…" at bounding box center [406, 311] width 630 height 48
select select "single"
click at [91, 287] on select "Célibataire Marié(e) Cohabitant(e) légal(e) Divorcé(e) Veuf(ve) Séparé (de fait…" at bounding box center [406, 311] width 630 height 48
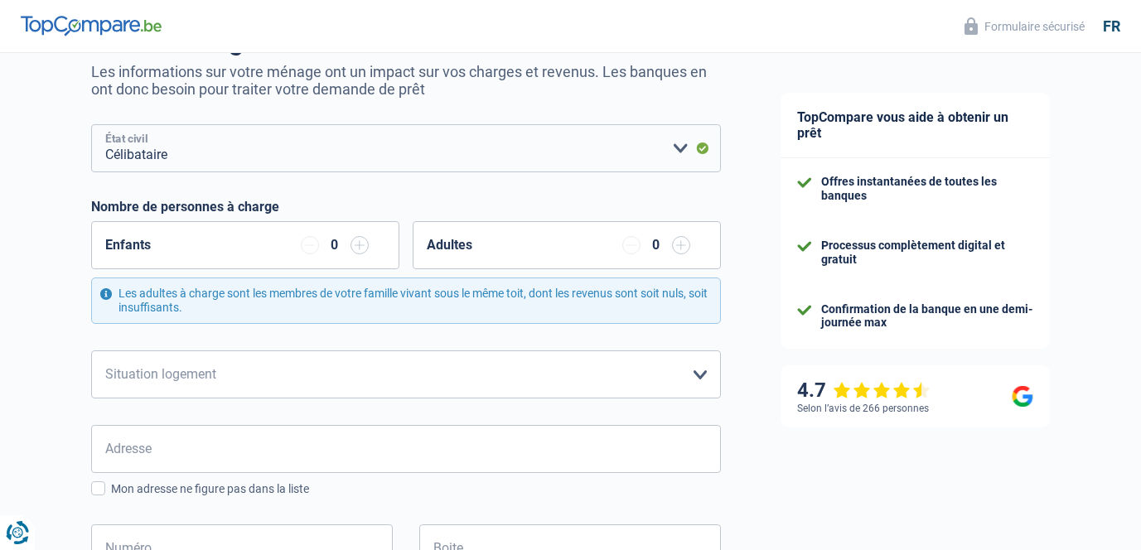
scroll to position [174, 0]
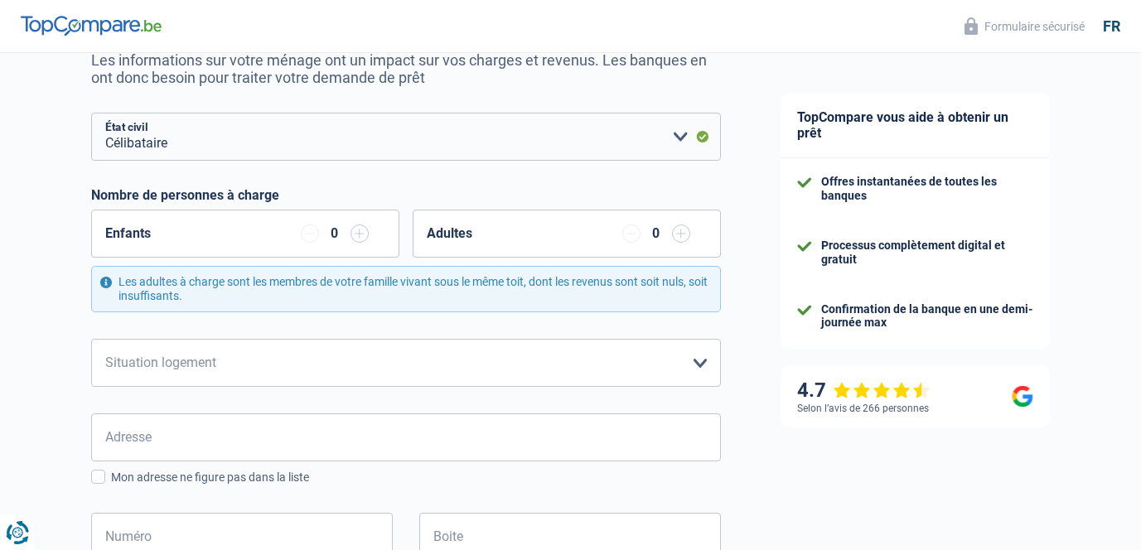
click at [355, 230] on input "button" at bounding box center [360, 234] width 18 height 18
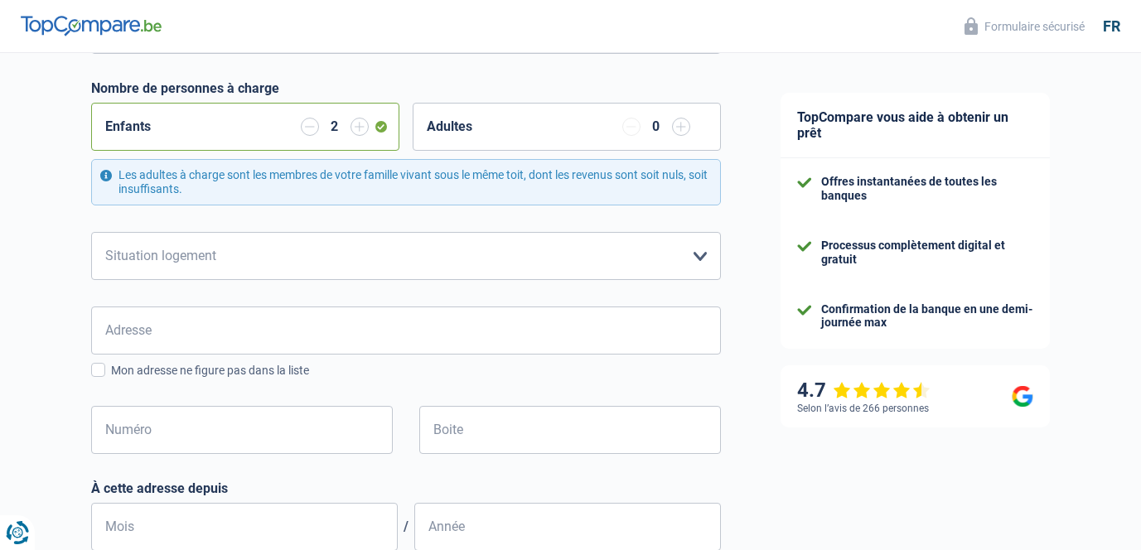
scroll to position [286, 0]
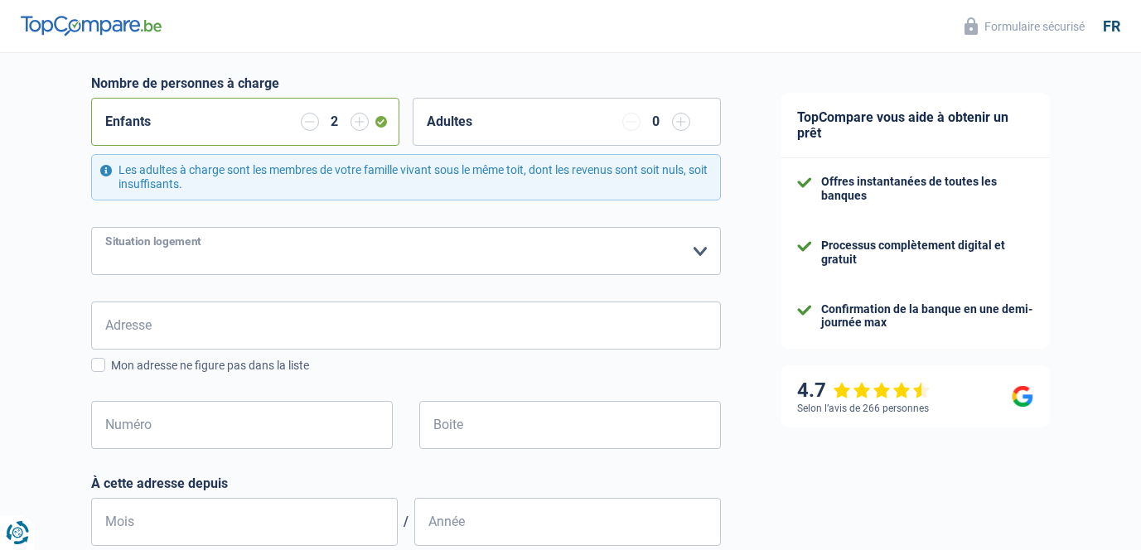
click at [588, 244] on select "Locataire Propriétaire avec prêt hypothécaire Propriétaire sans prêt hypothécai…" at bounding box center [406, 251] width 630 height 48
select select "rents"
click at [91, 227] on select "Locataire Propriétaire avec prêt hypothécaire Propriétaire sans prêt hypothécai…" at bounding box center [406, 251] width 630 height 48
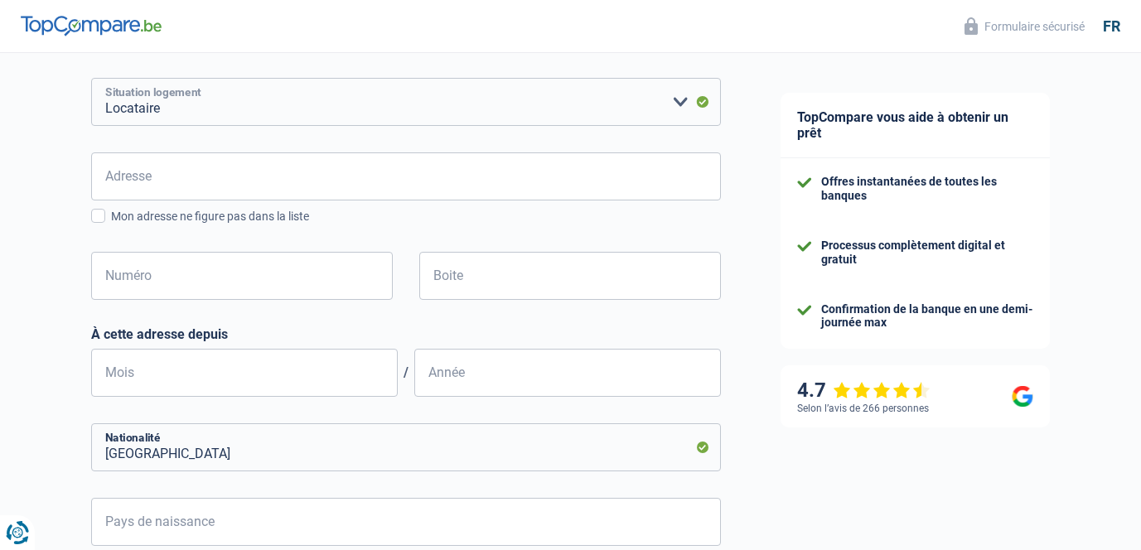
scroll to position [436, 0]
click at [252, 218] on div "Mon adresse ne figure pas dans la liste" at bounding box center [416, 215] width 610 height 17
click at [111, 225] on input "Mon adresse ne figure pas dans la liste" at bounding box center [111, 225] width 0 height 0
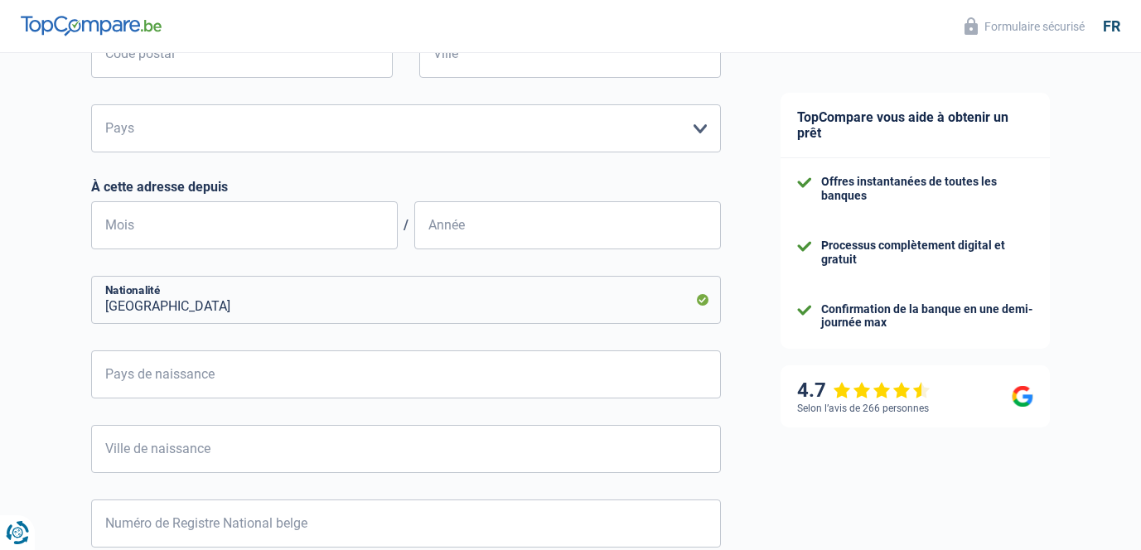
scroll to position [708, 0]
click at [255, 283] on input "Luxembourg" at bounding box center [406, 299] width 630 height 48
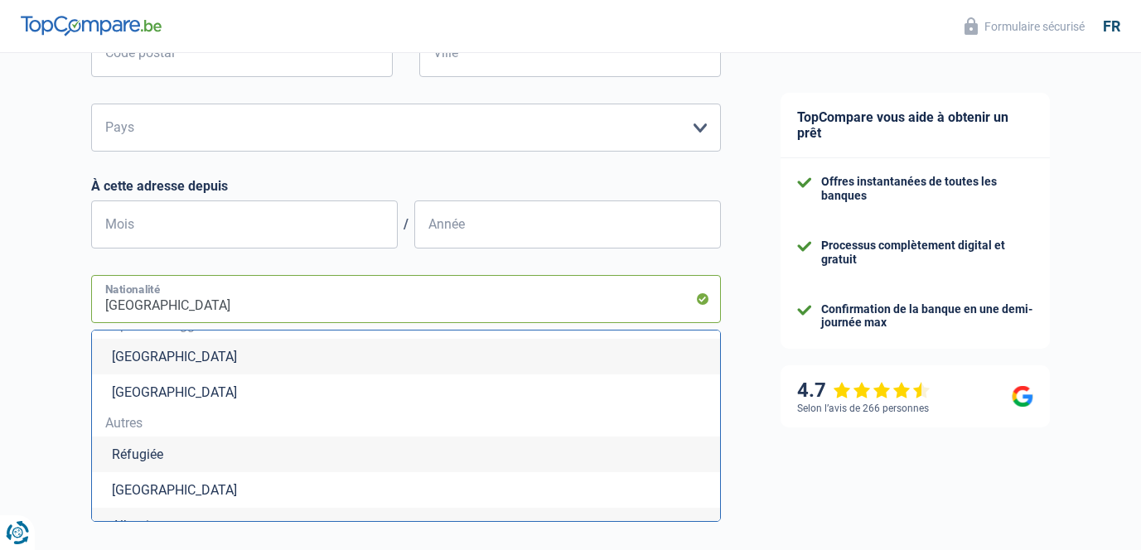
scroll to position [0, 0]
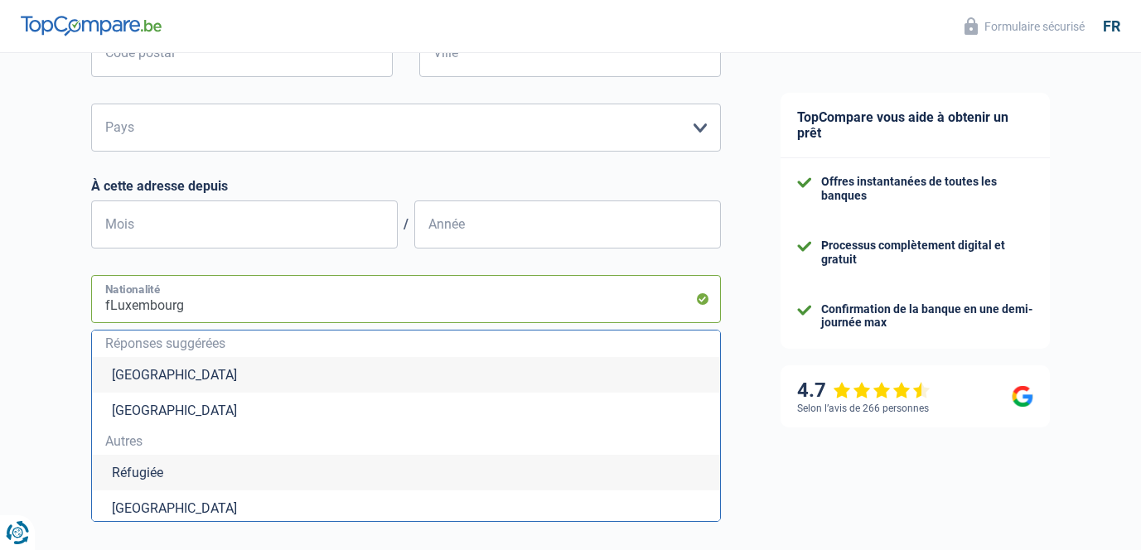
type input "frLuxembourg"
click at [152, 505] on li "France" at bounding box center [406, 509] width 628 height 36
type input "France"
